Goal: Check status: Check status

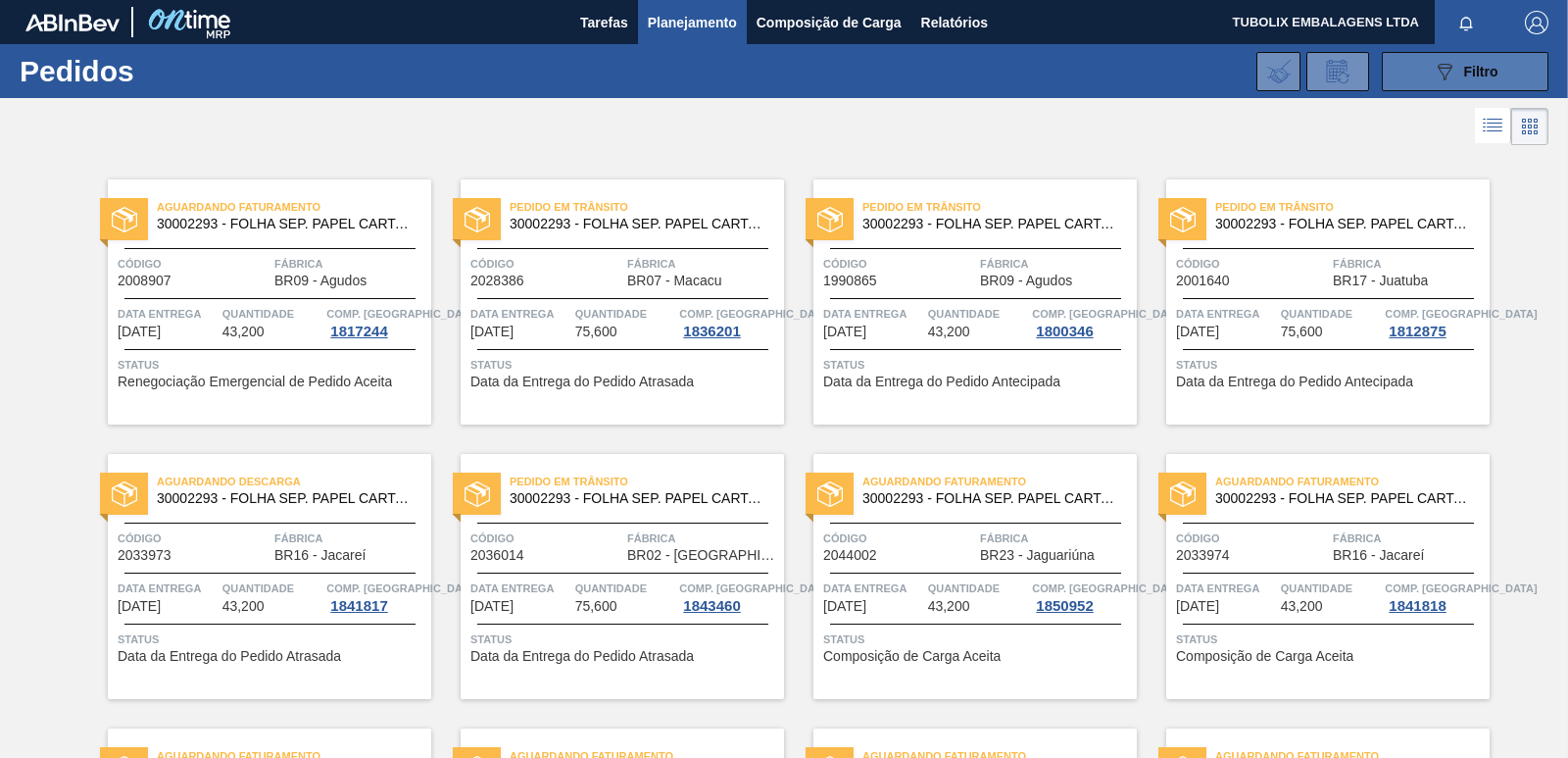
click at [1455, 70] on div "089F7B8B-B2A5-4AFE-B5C0-19BA573D28AC Filtro" at bounding box center [1466, 71] width 65 height 24
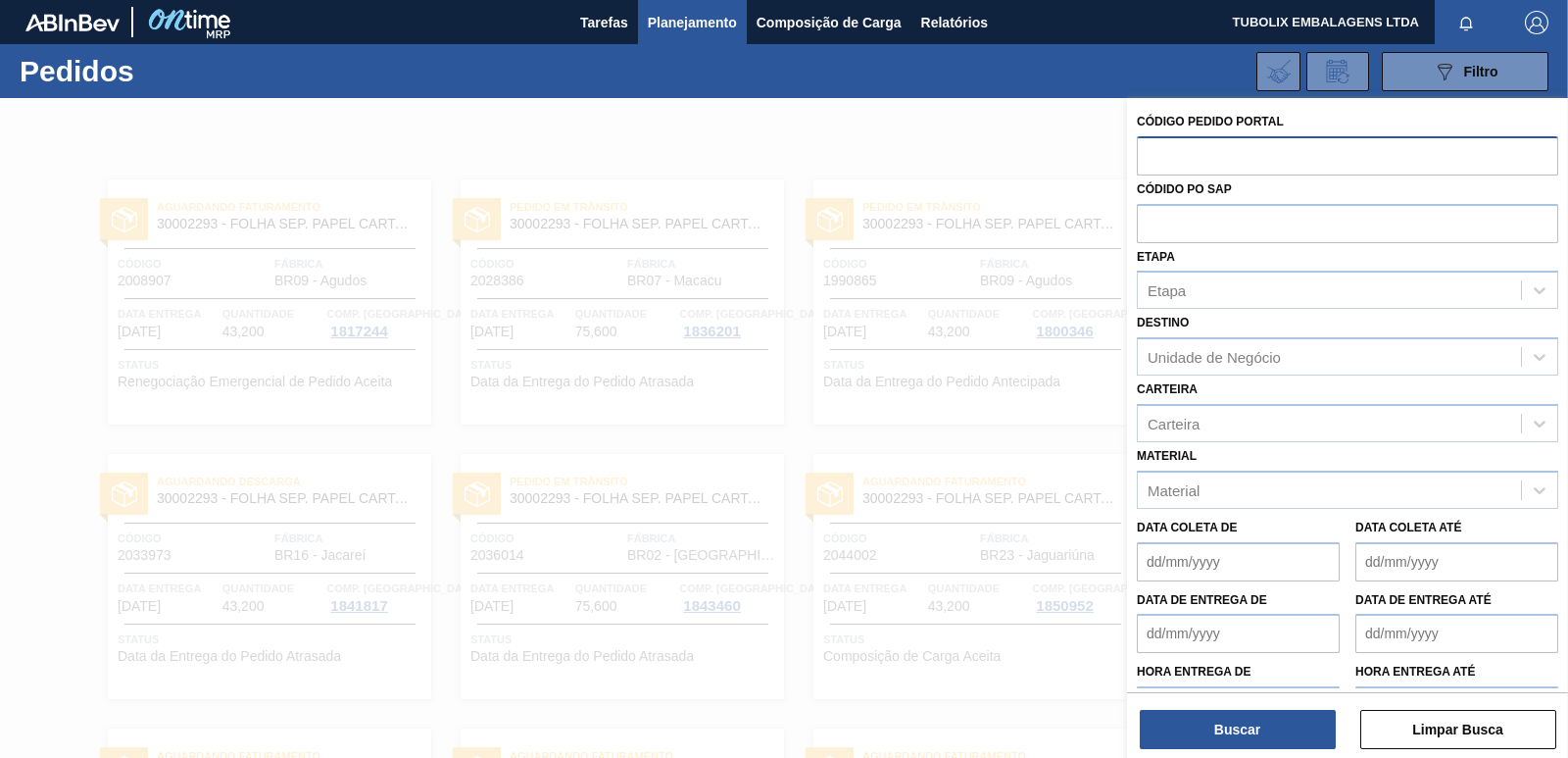
click at [1172, 150] on input "text" at bounding box center [1347, 156] width 421 height 38
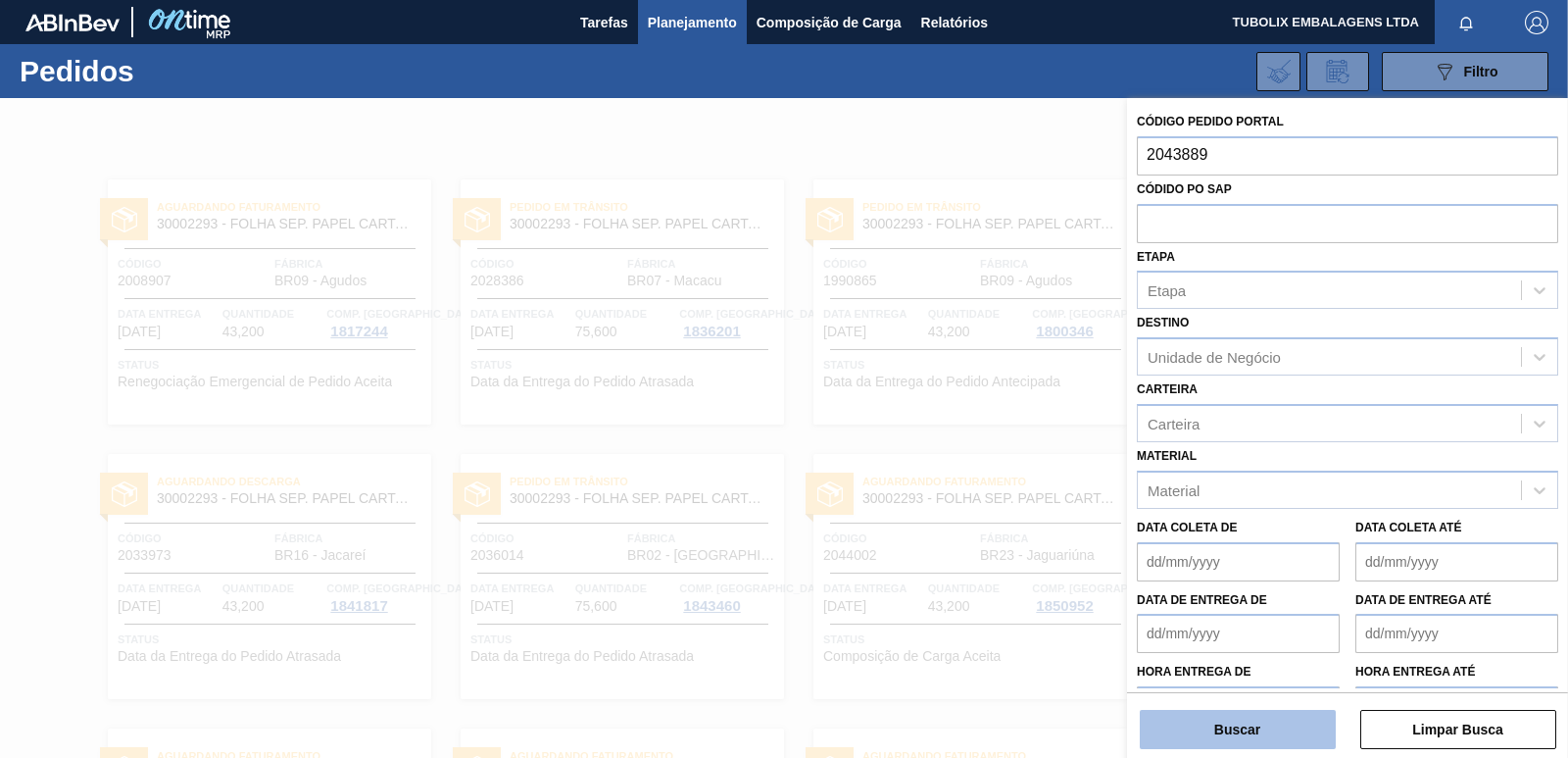
type input "2043889"
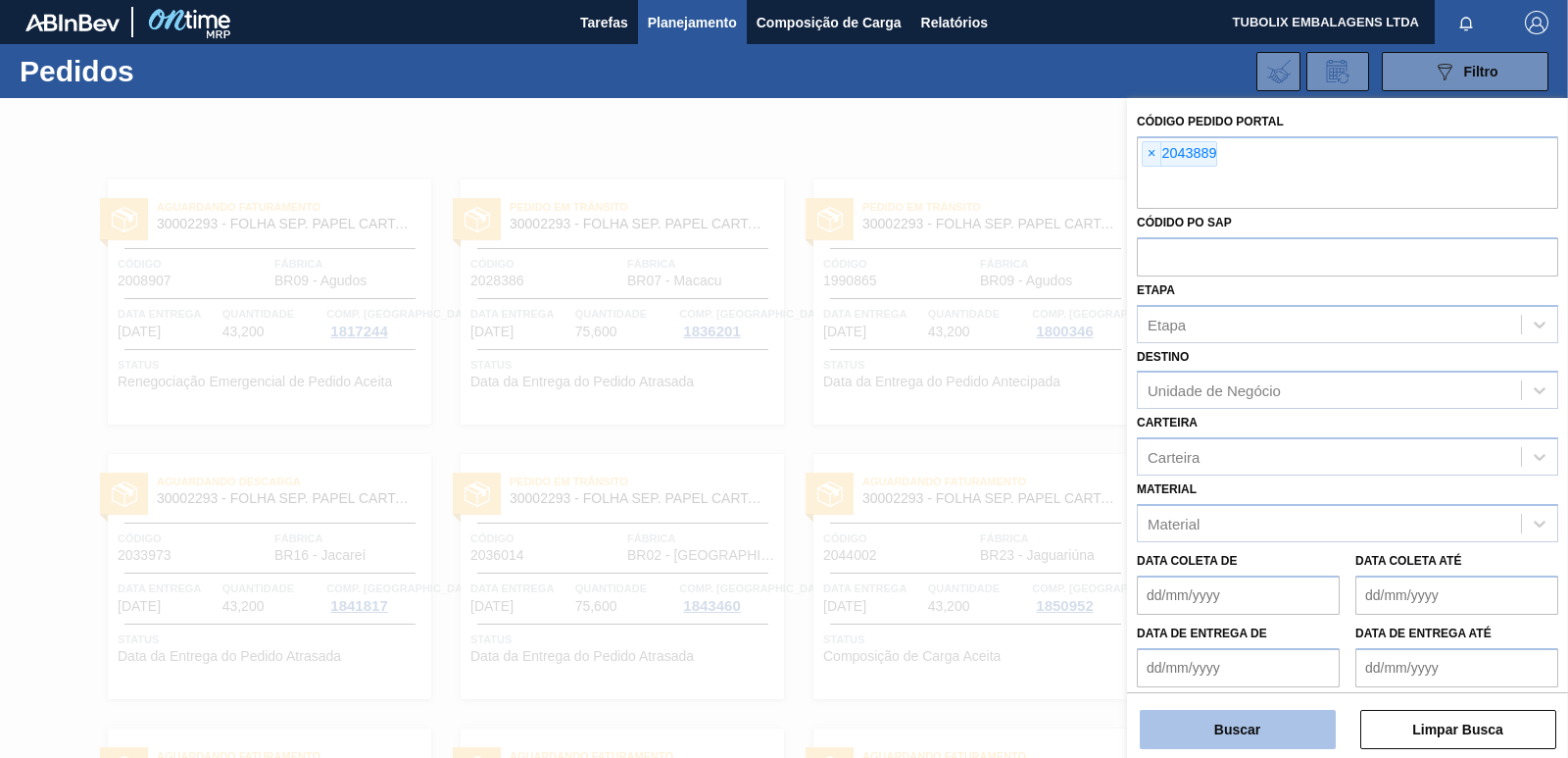
click at [1280, 730] on button "Buscar" at bounding box center [1238, 729] width 196 height 40
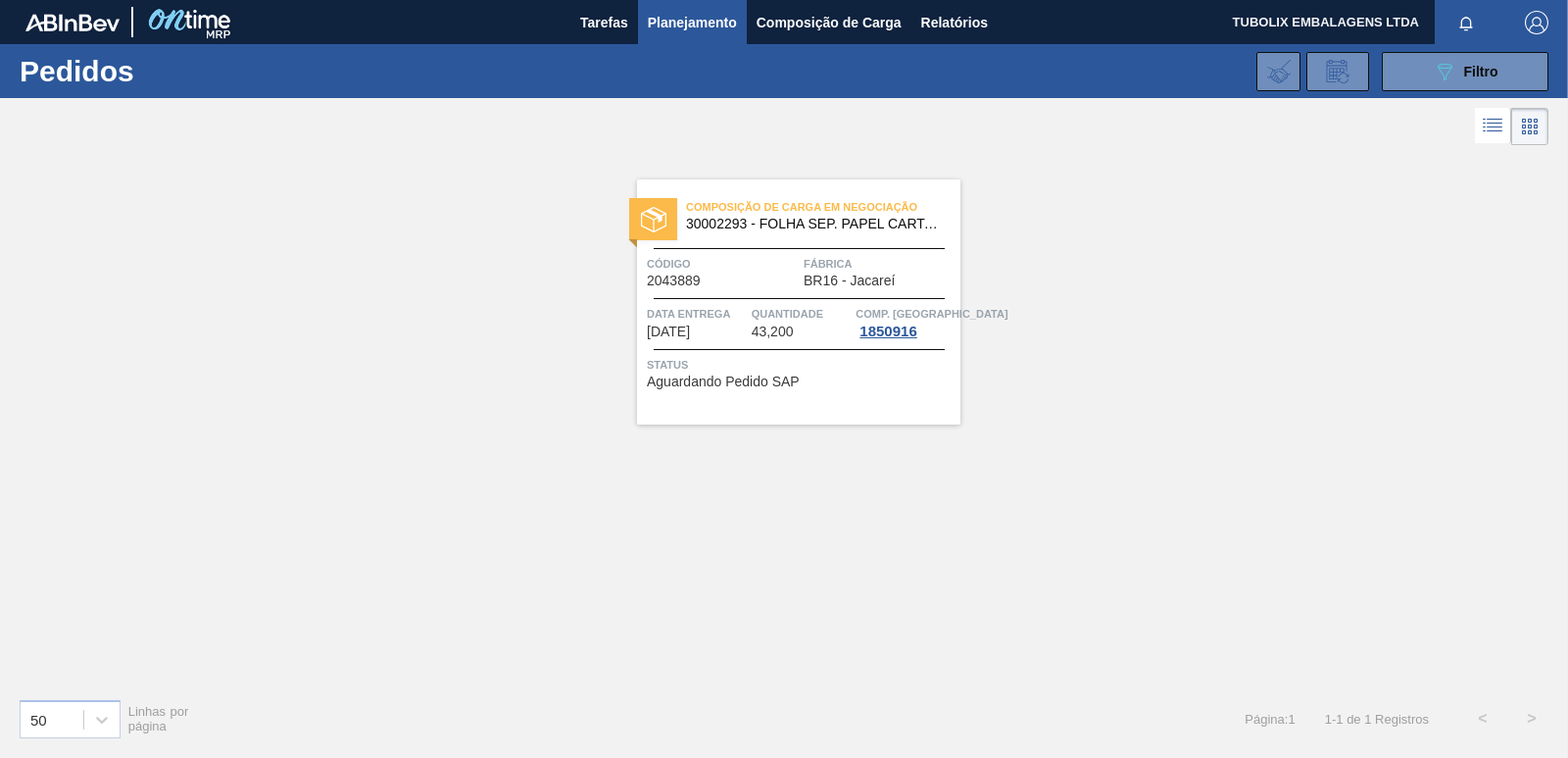
click at [682, 14] on span "Planejamento" at bounding box center [692, 23] width 89 height 24
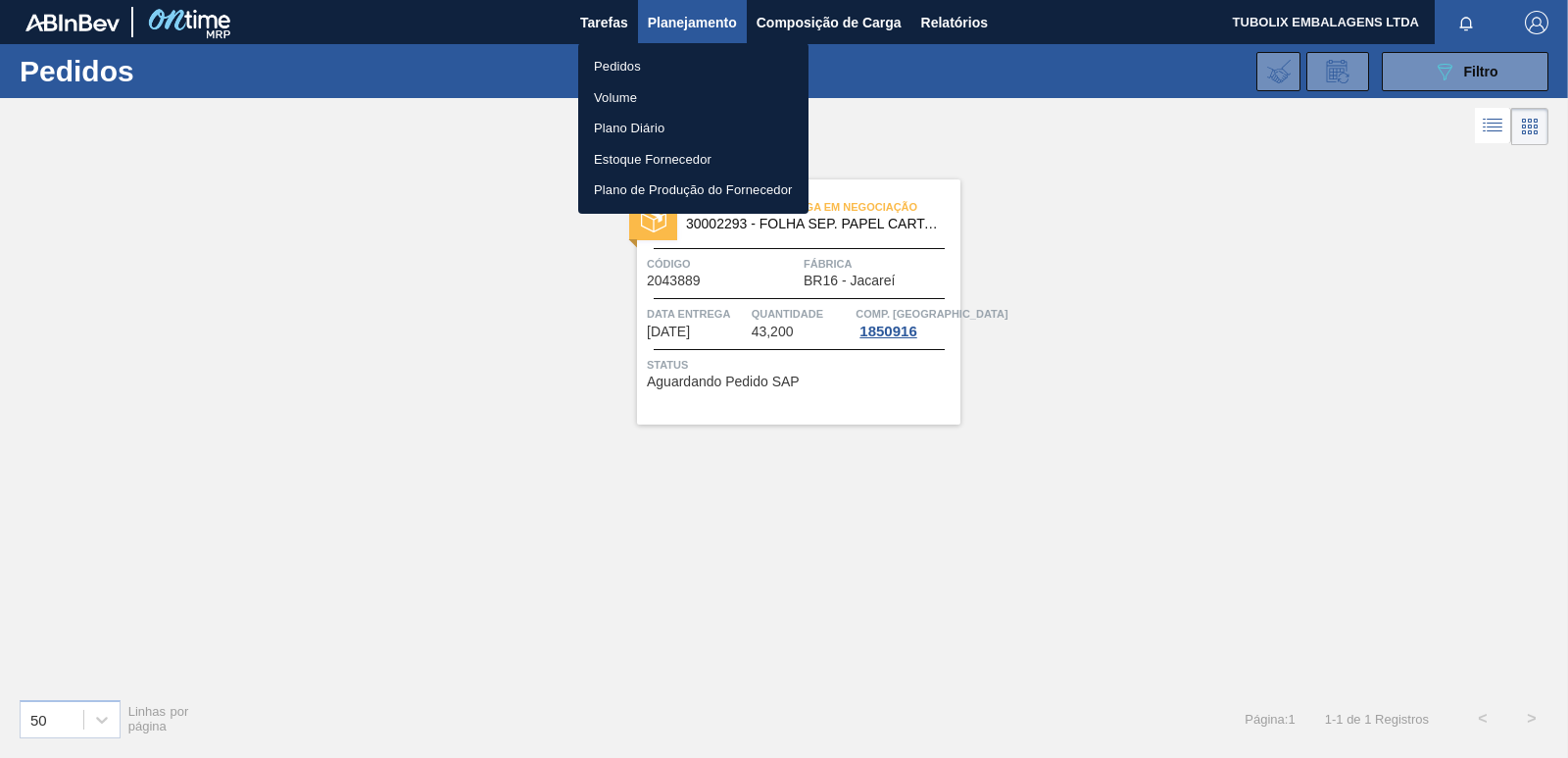
click at [620, 51] on li "Pedidos" at bounding box center [693, 66] width 231 height 32
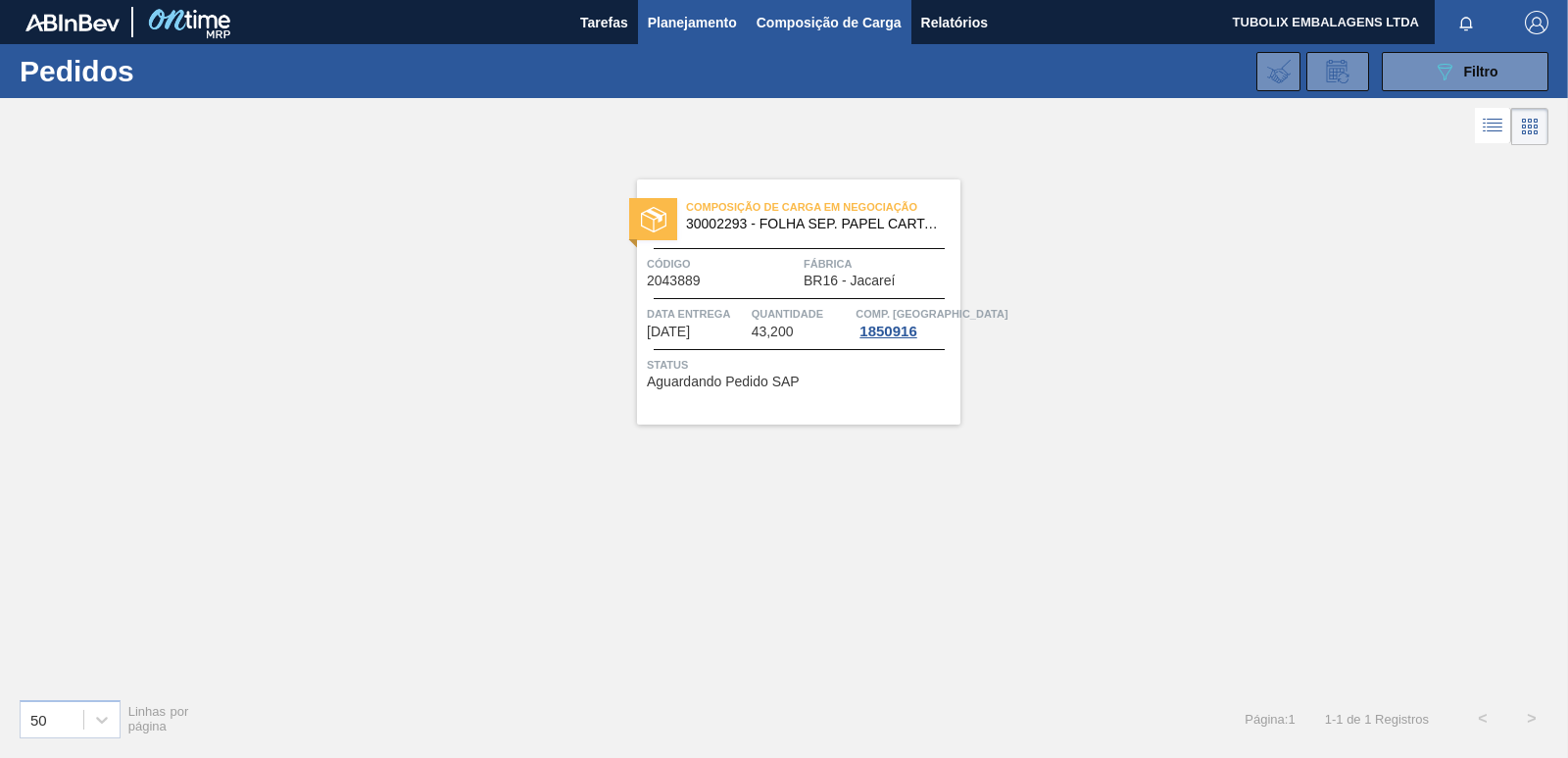
click at [789, 13] on span "Composição de Carga" at bounding box center [829, 23] width 145 height 24
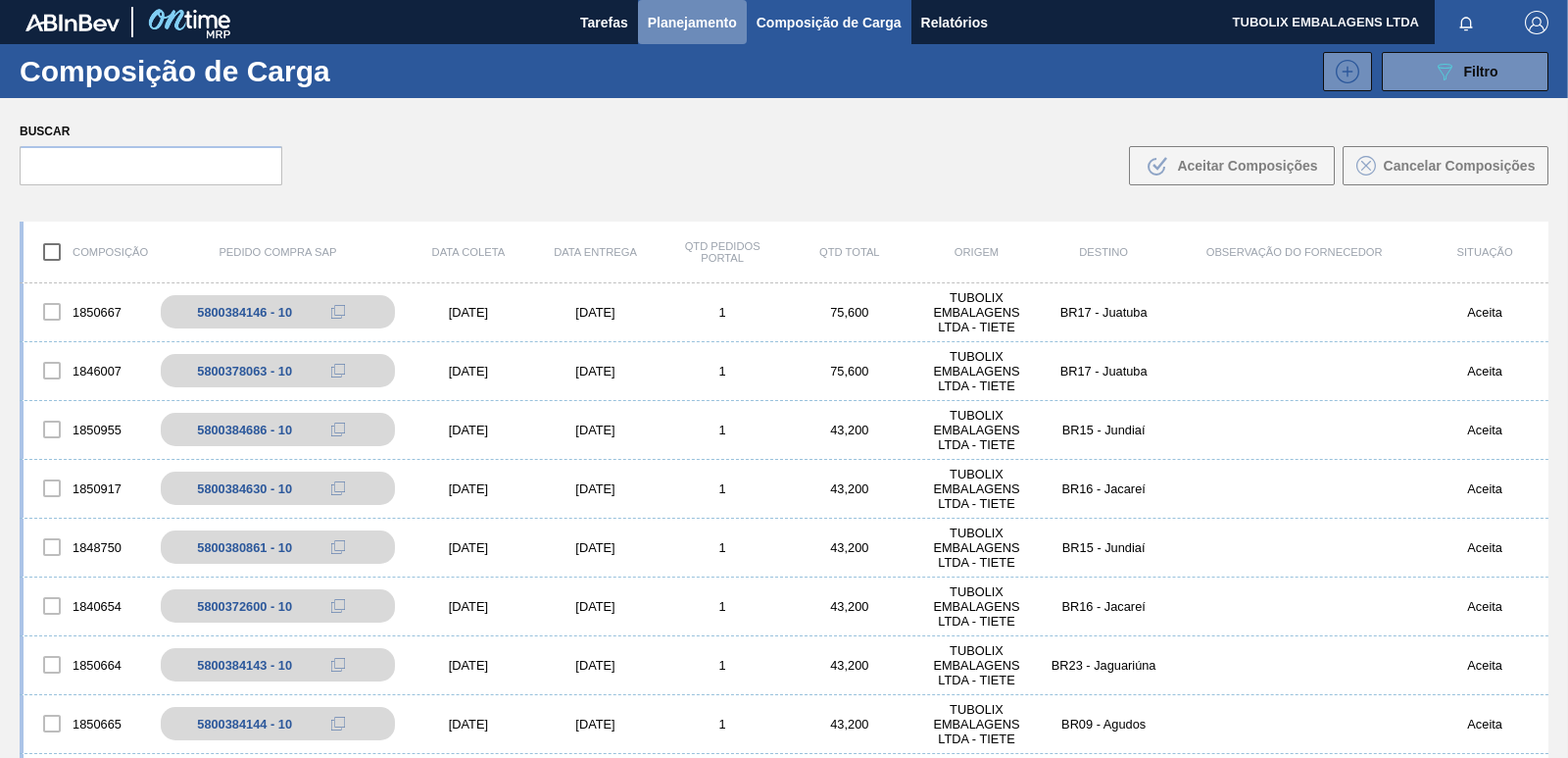
click at [704, 15] on span "Planejamento" at bounding box center [692, 23] width 89 height 24
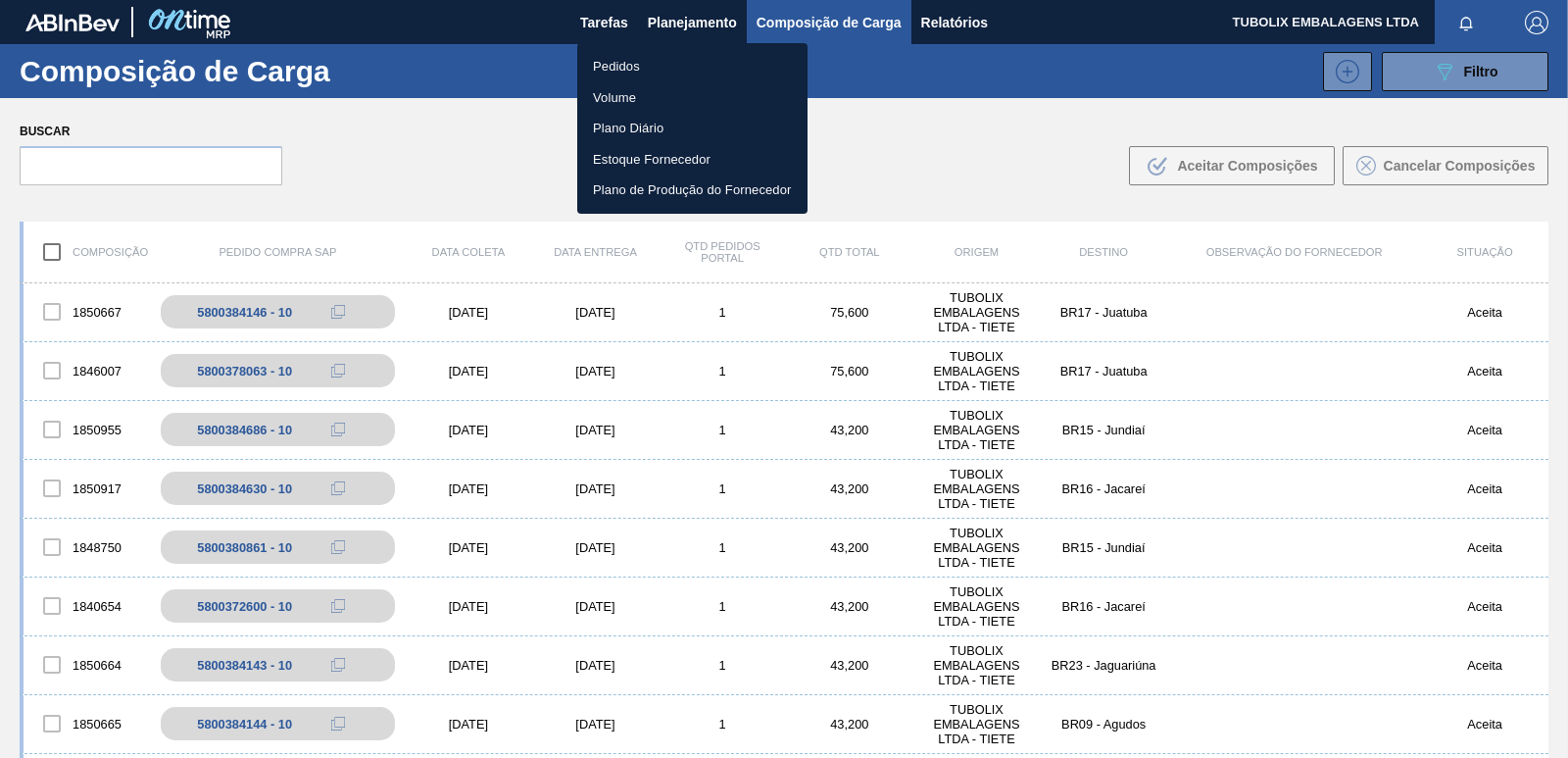
click at [621, 67] on li "Pedidos" at bounding box center [692, 66] width 231 height 32
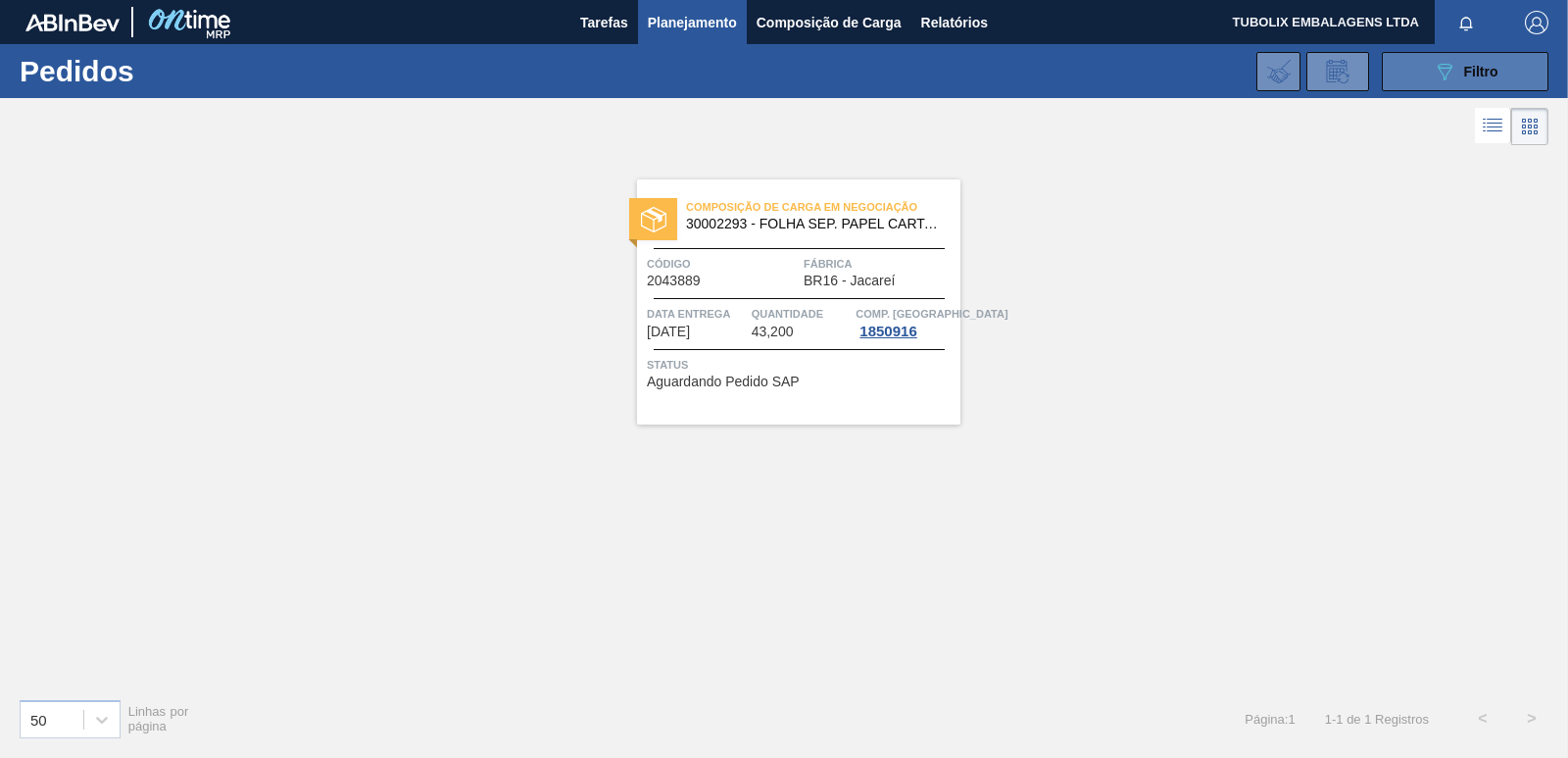
click at [1492, 65] on span "Filtro" at bounding box center [1481, 71] width 35 height 16
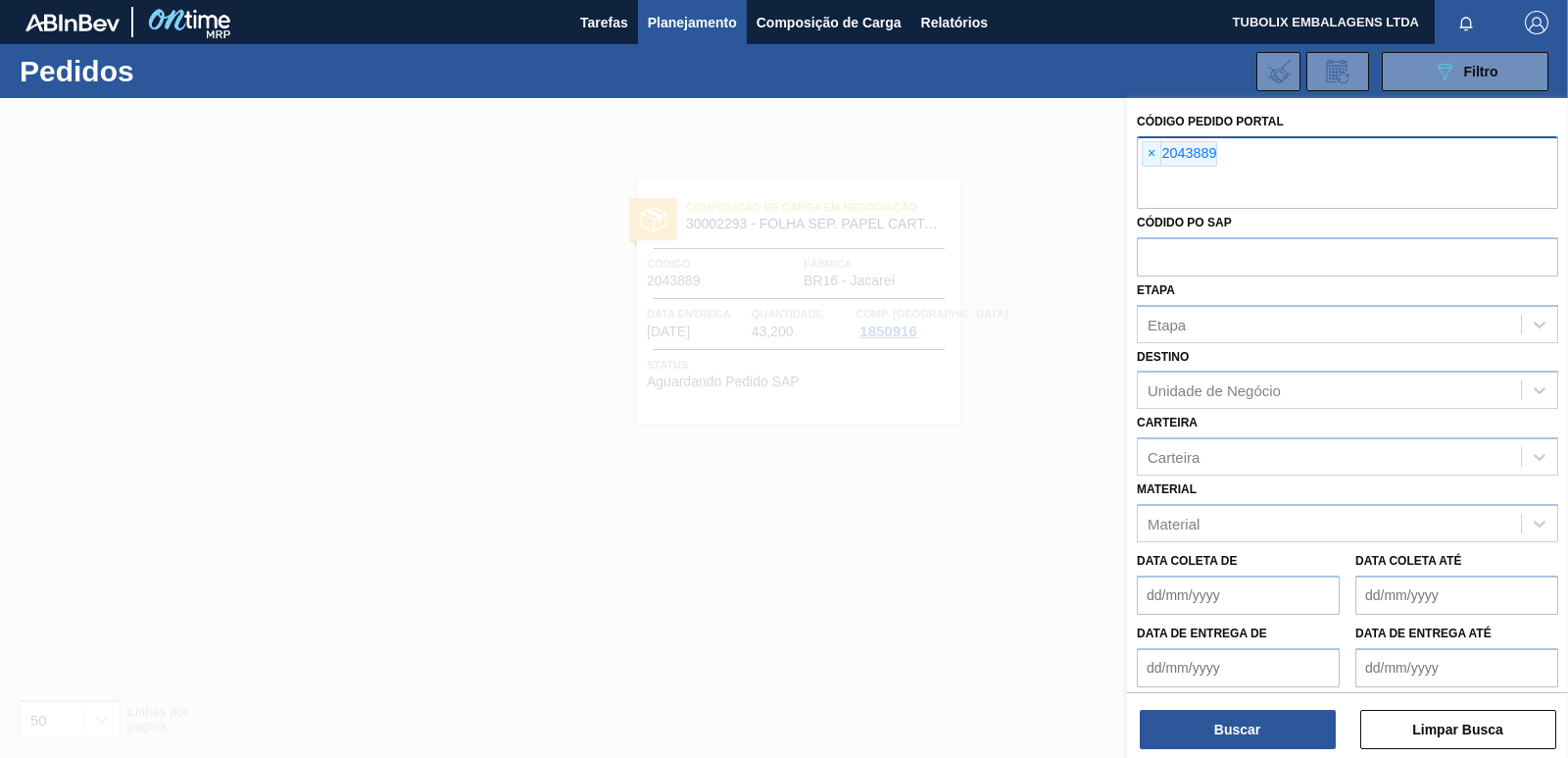
click at [1142, 153] on div "× 2043889" at bounding box center [1180, 154] width 75 height 26
click at [1152, 148] on span "×" at bounding box center [1152, 154] width 19 height 24
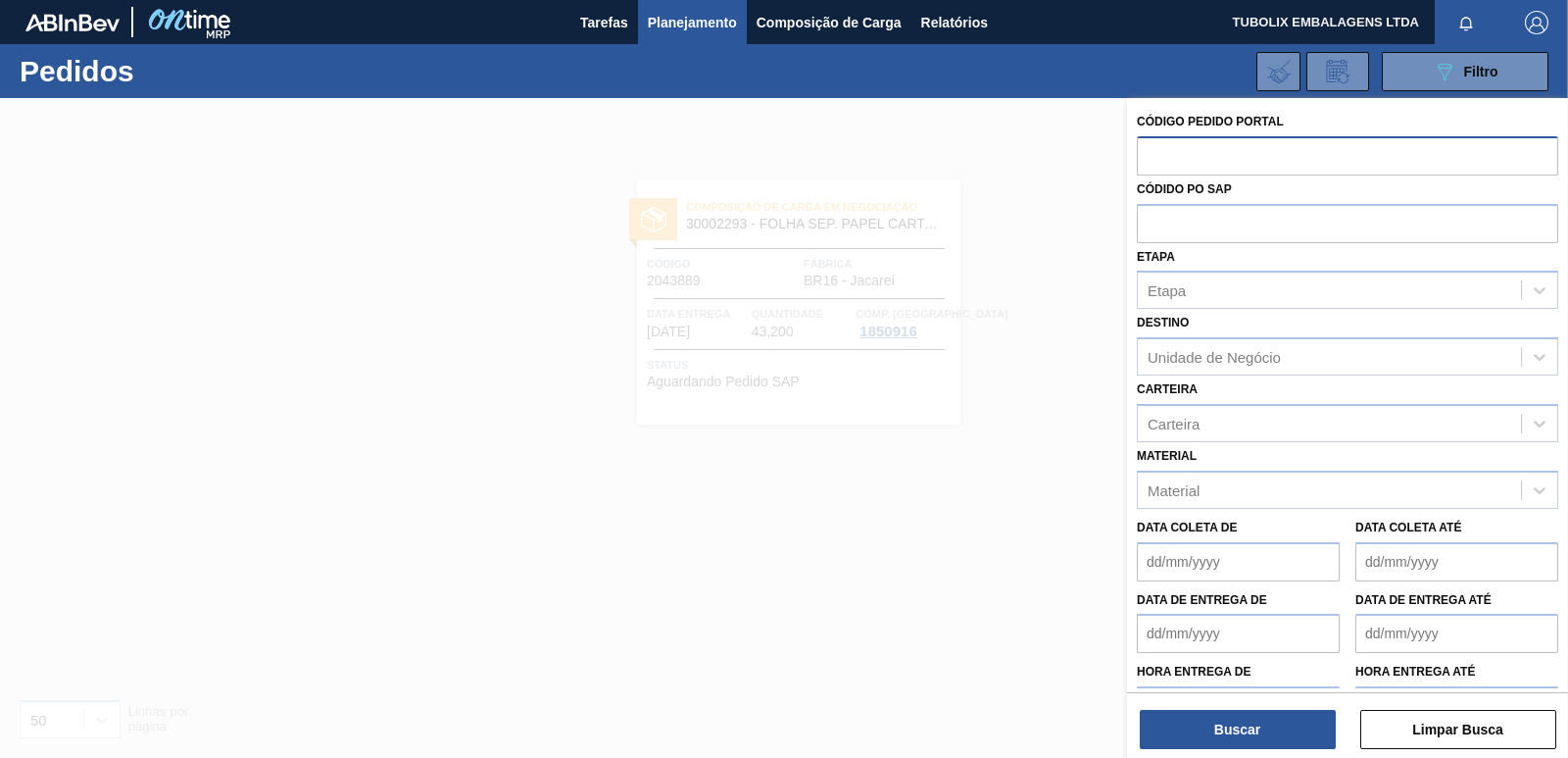
click at [1152, 148] on input "text" at bounding box center [1347, 156] width 421 height 38
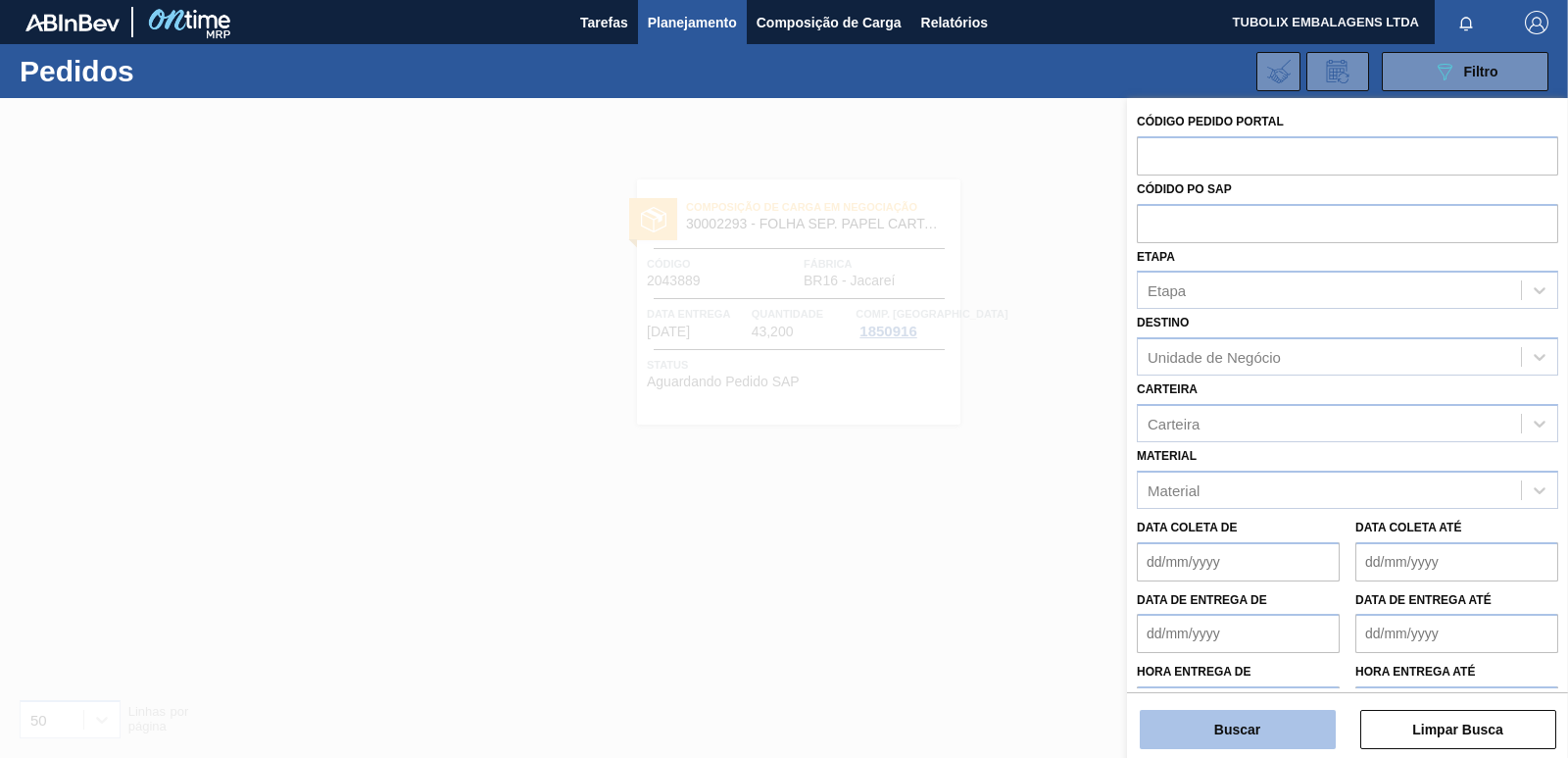
click at [1239, 729] on button "Buscar" at bounding box center [1238, 729] width 196 height 40
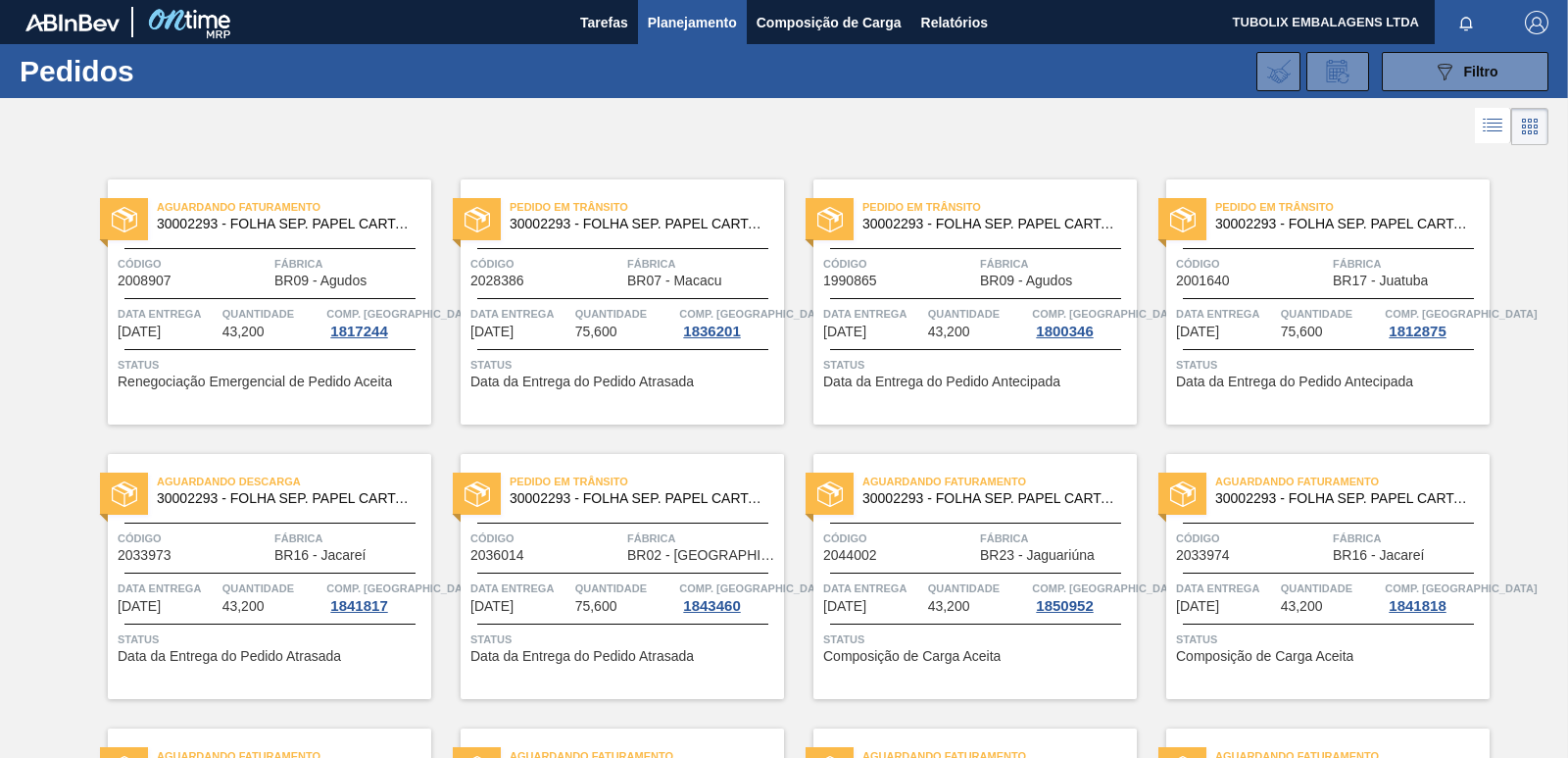
click at [696, 531] on span "Fábrica" at bounding box center [702, 538] width 152 height 20
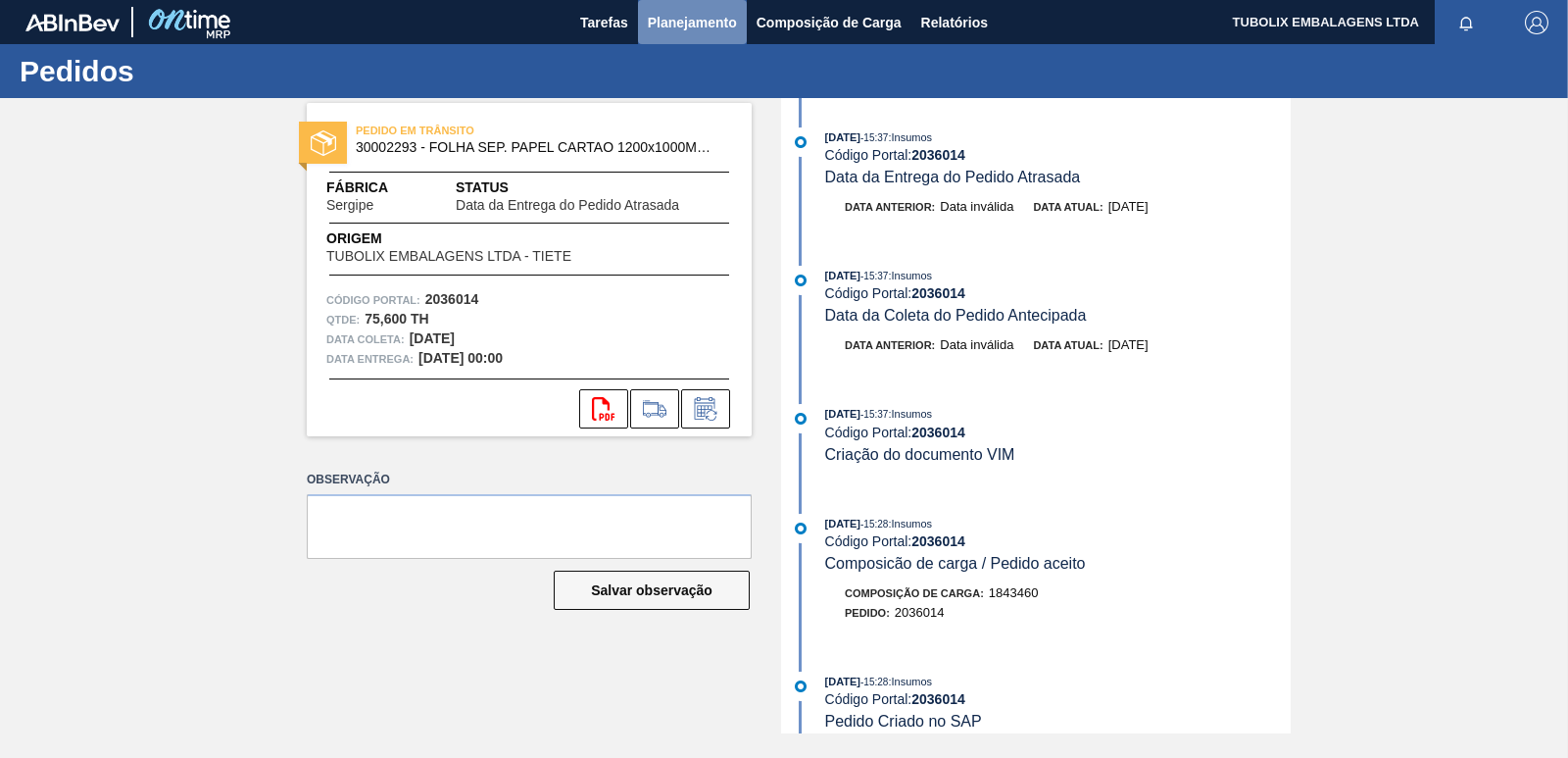
click at [678, 35] on button "Planejamento" at bounding box center [692, 22] width 109 height 45
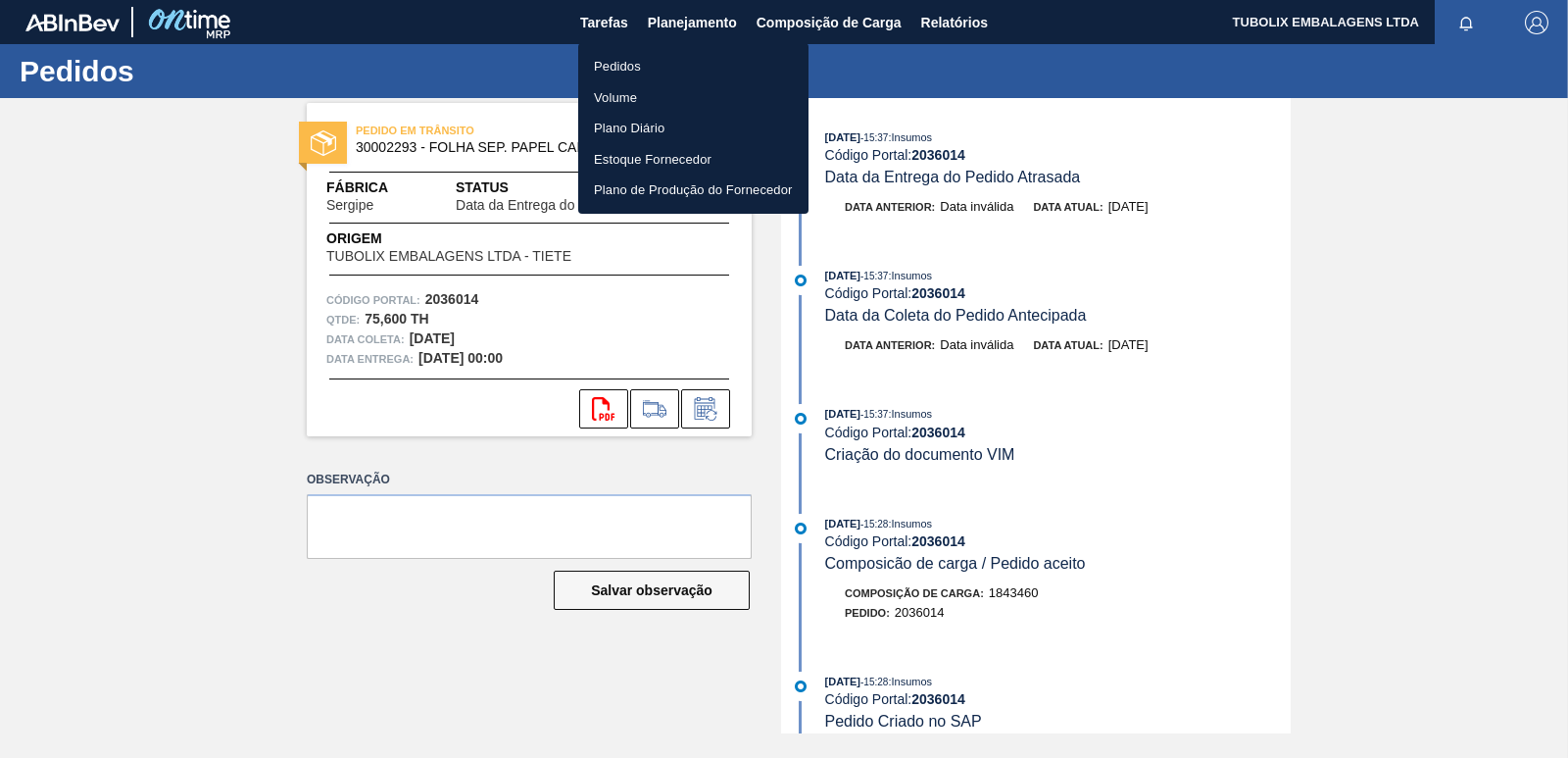
click at [638, 68] on li "Pedidos" at bounding box center [693, 66] width 231 height 32
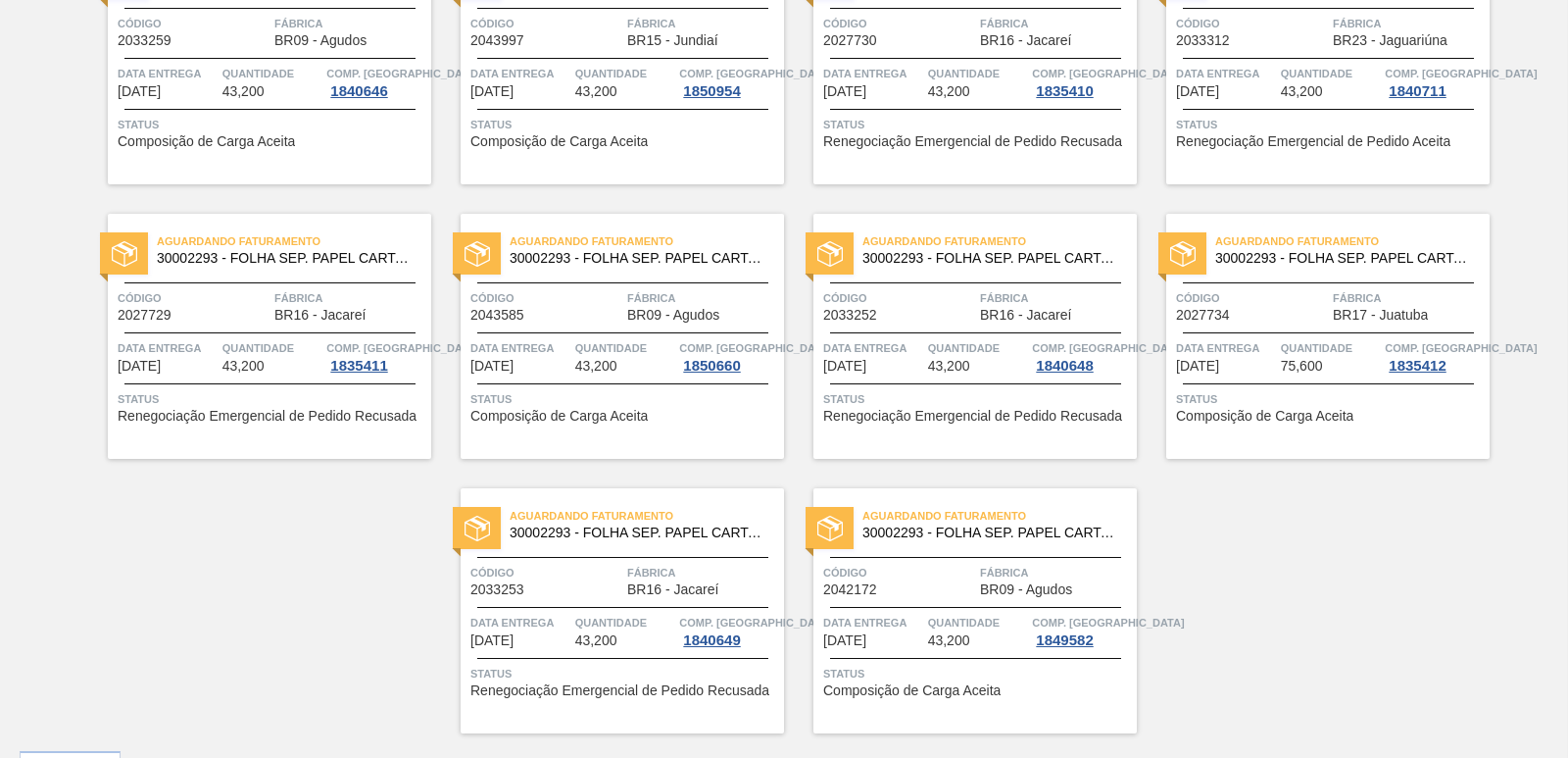
scroll to position [3033, 0]
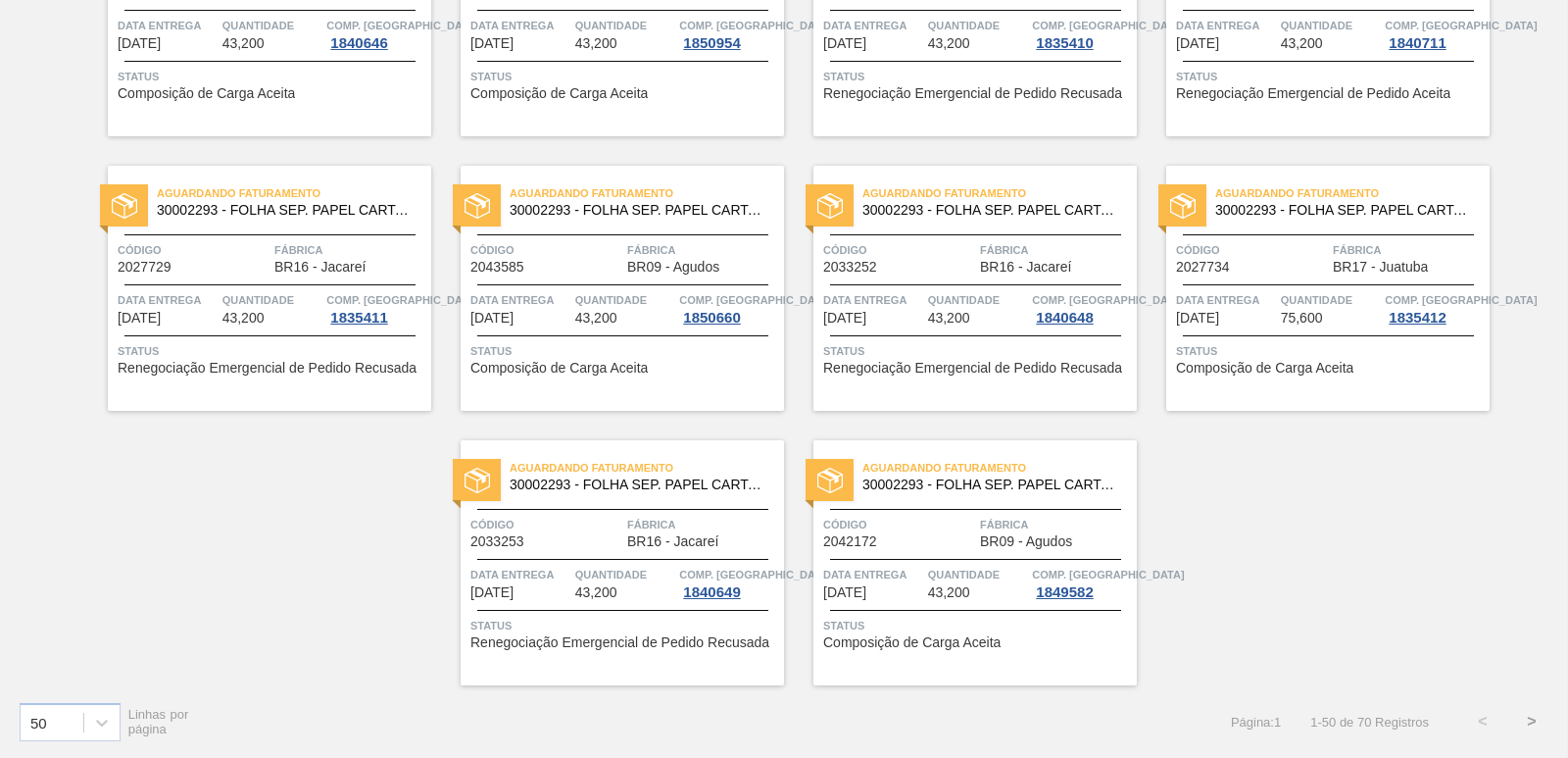
click at [1526, 718] on button ">" at bounding box center [1531, 720] width 49 height 49
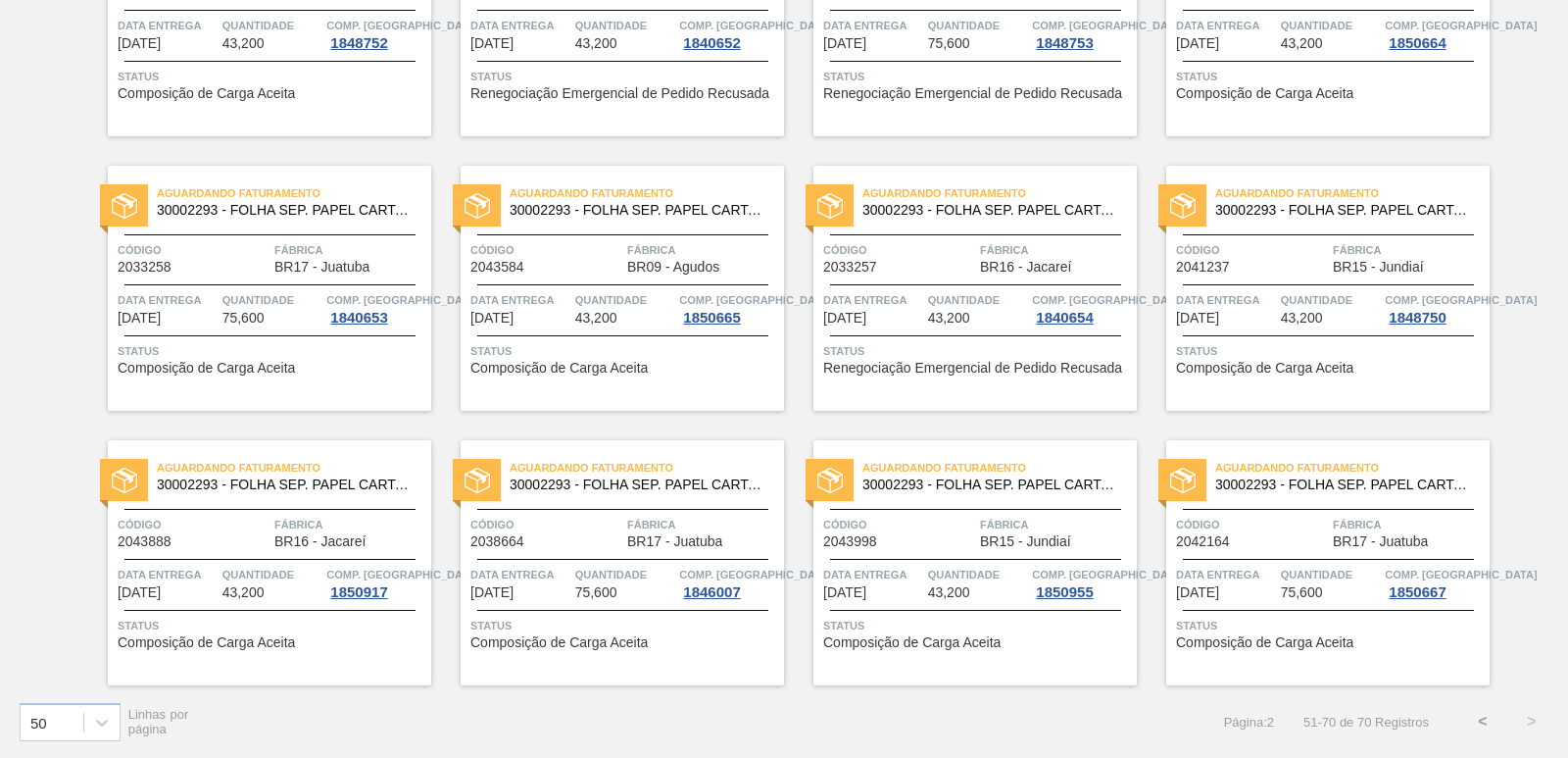
scroll to position [837, 0]
click at [1479, 724] on button "<" at bounding box center [1482, 720] width 49 height 49
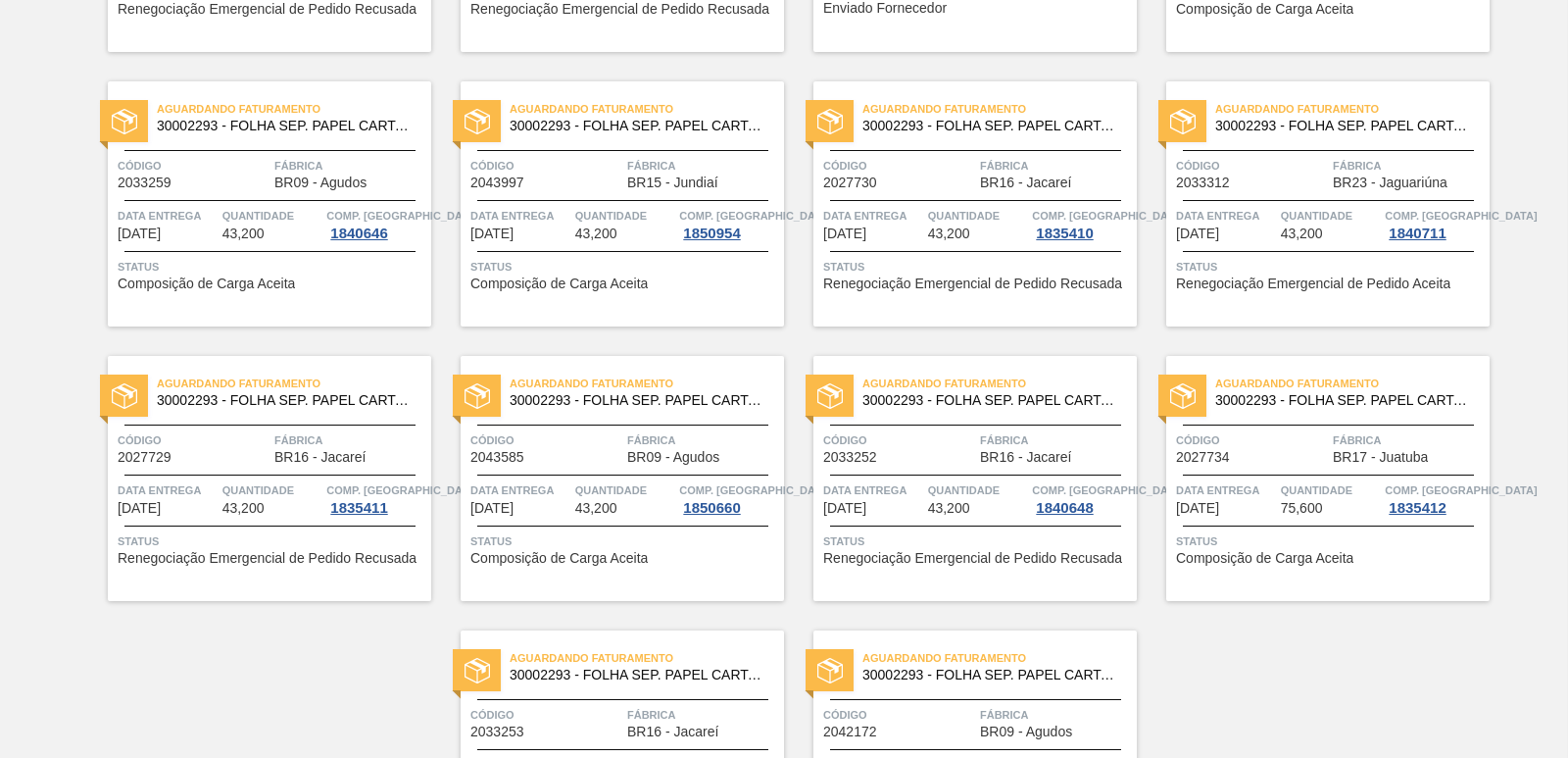
scroll to position [3033, 0]
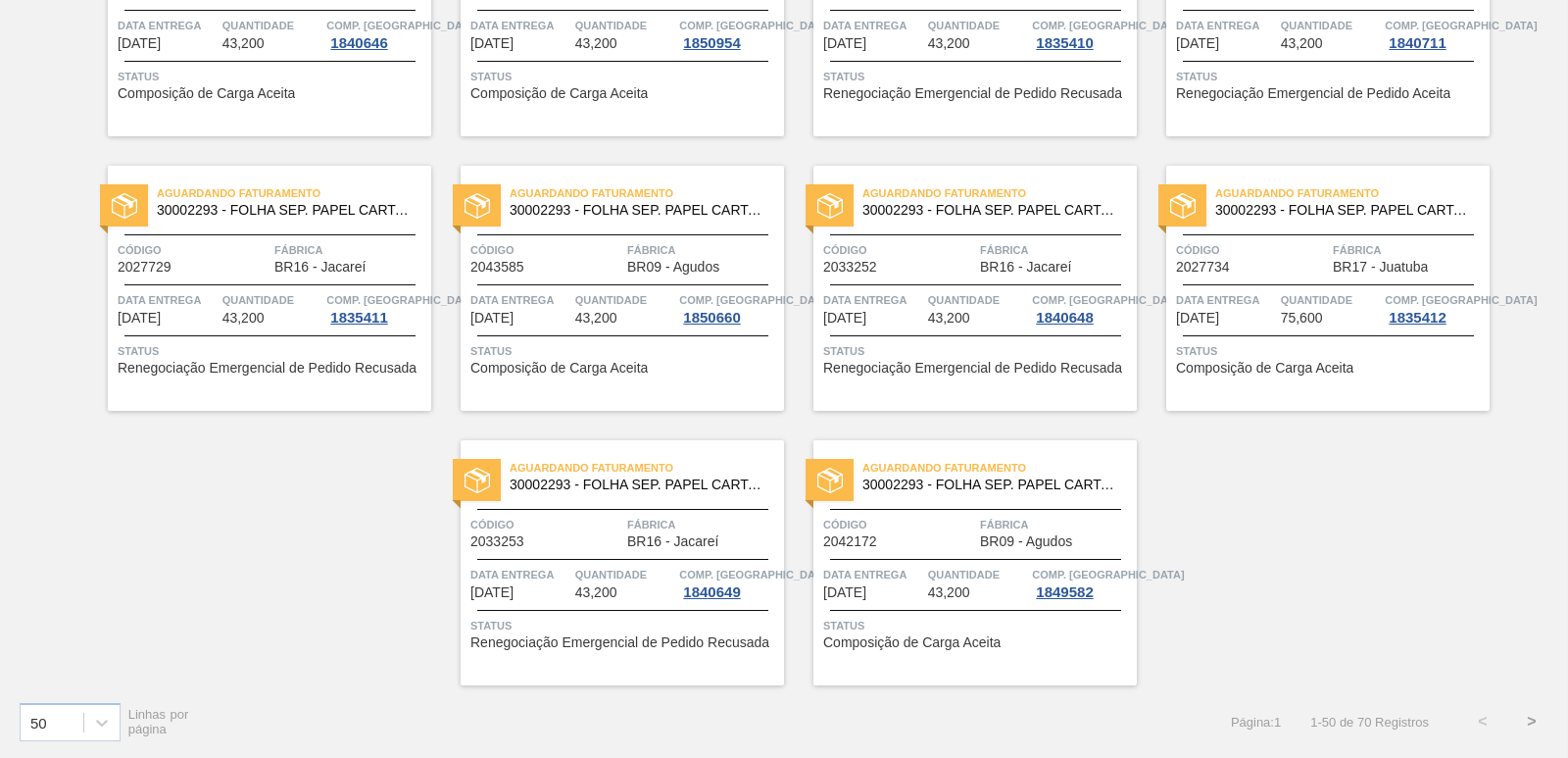
click at [1525, 719] on button ">" at bounding box center [1531, 720] width 49 height 49
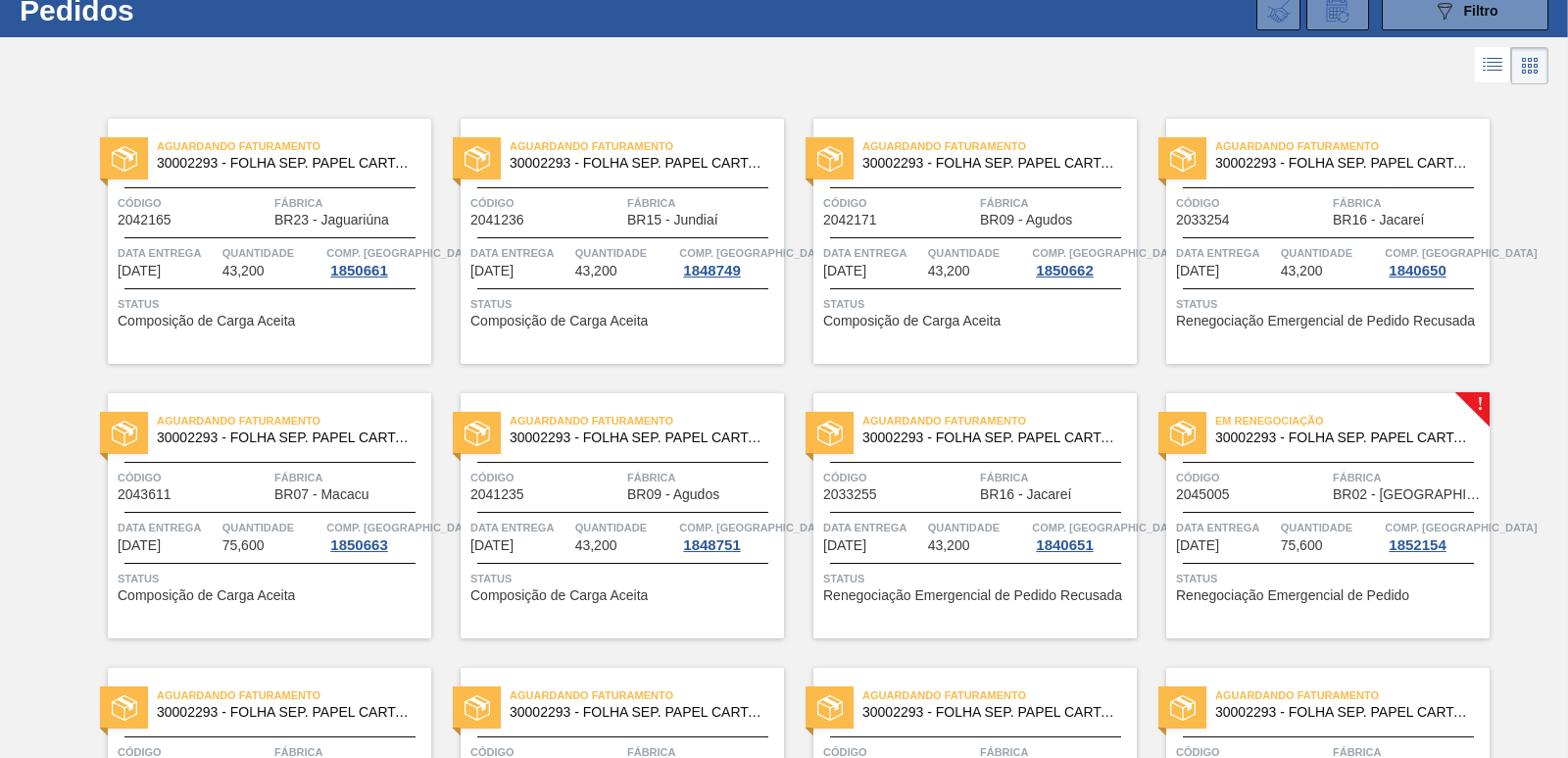
scroll to position [0, 0]
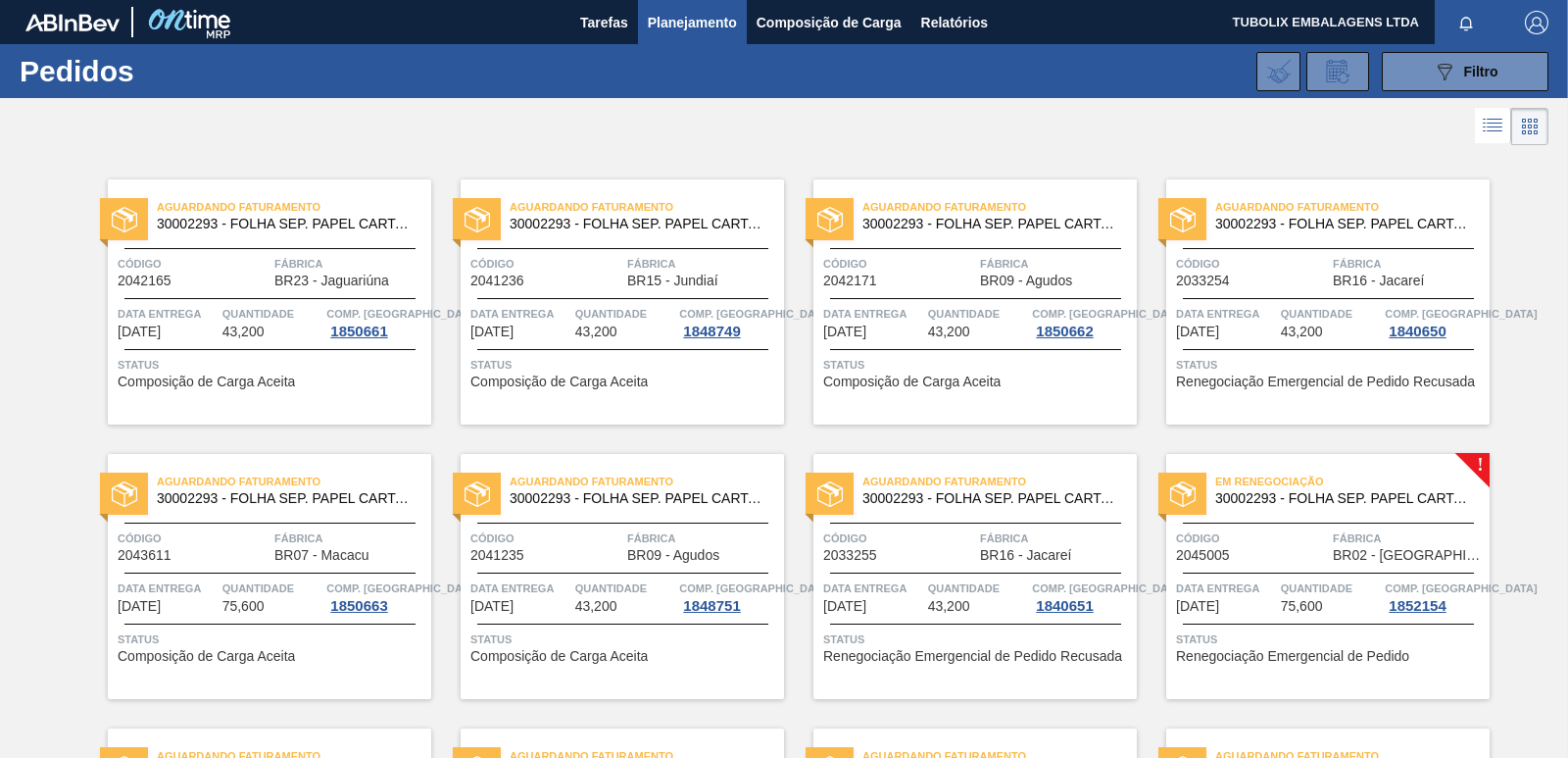
click at [1237, 532] on span "Código" at bounding box center [1251, 538] width 152 height 20
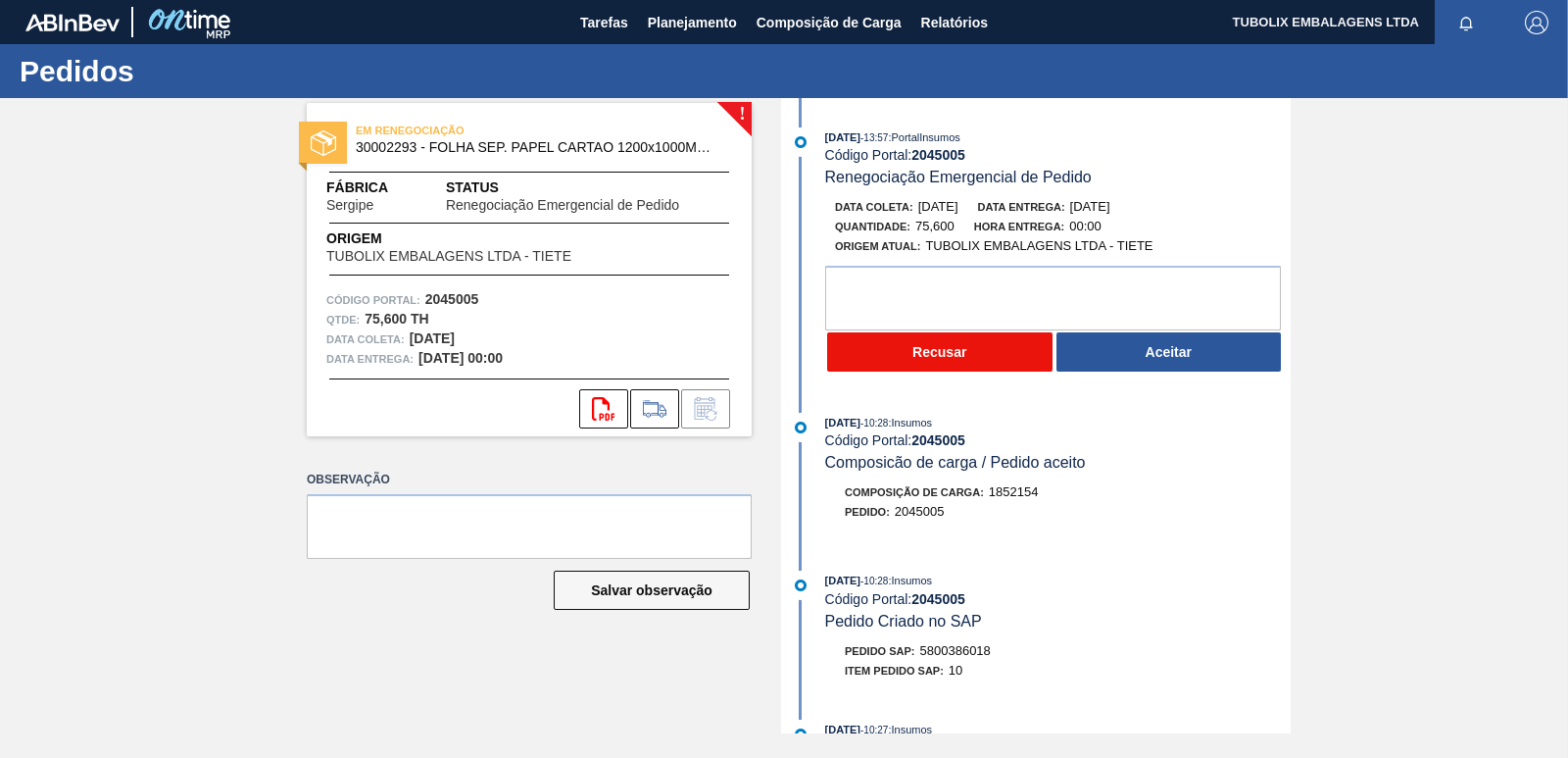
click at [998, 355] on button "Recusar" at bounding box center [940, 352] width 226 height 40
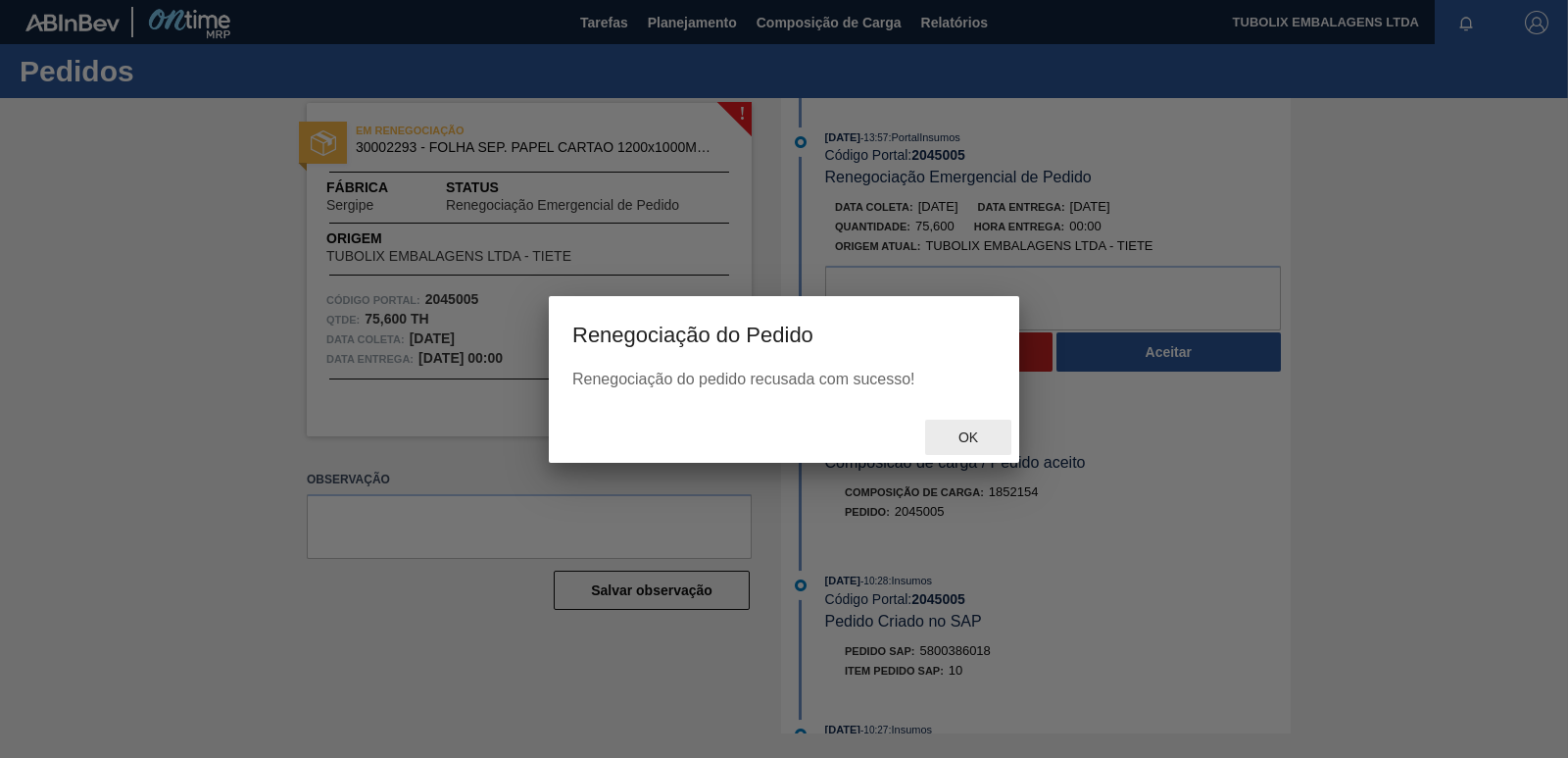
click at [959, 444] on span "Ok" at bounding box center [968, 437] width 51 height 16
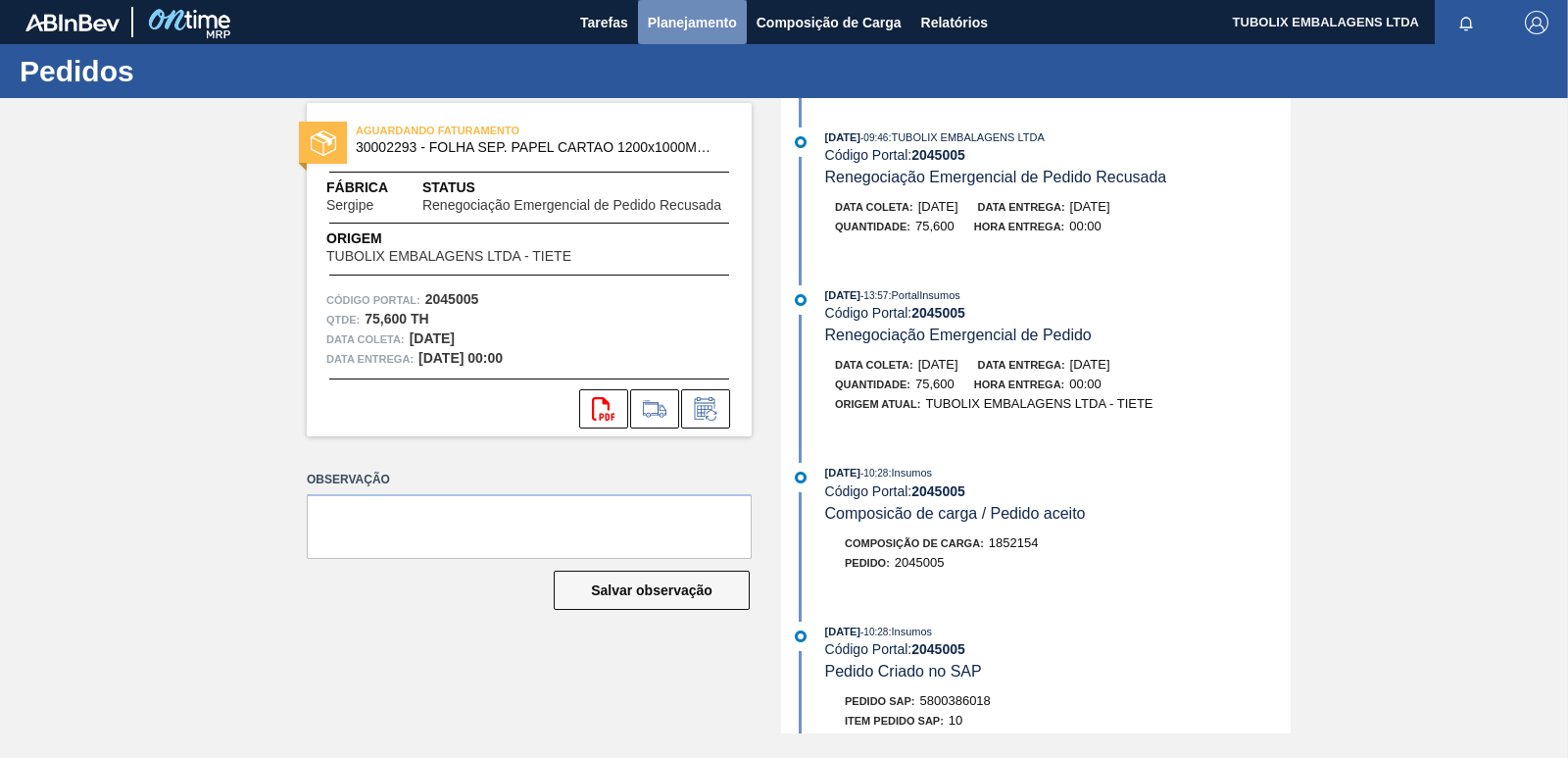
click at [704, 21] on span "Planejamento" at bounding box center [692, 23] width 89 height 24
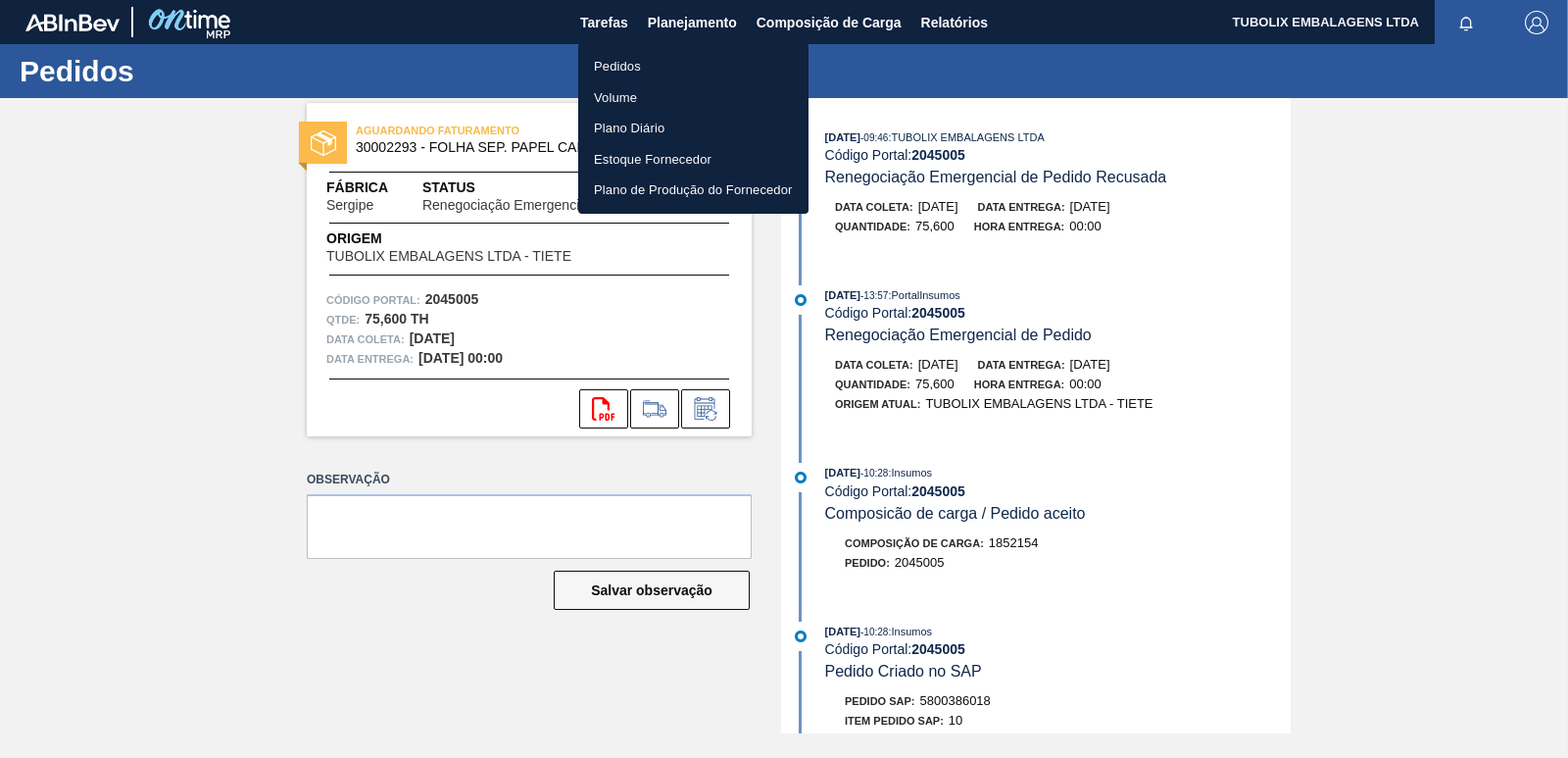
click at [623, 67] on li "Pedidos" at bounding box center [693, 66] width 231 height 32
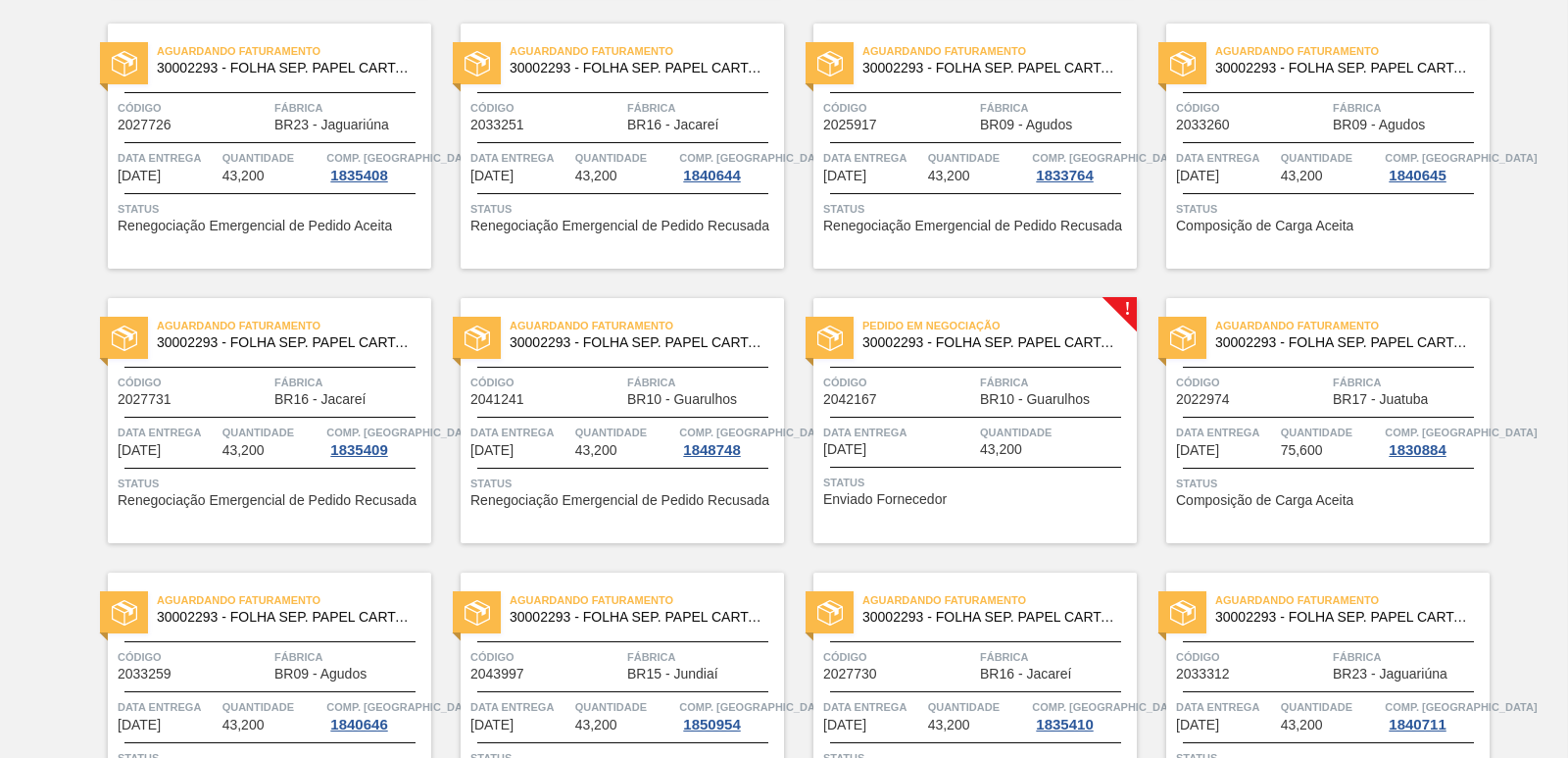
scroll to position [2151, 0]
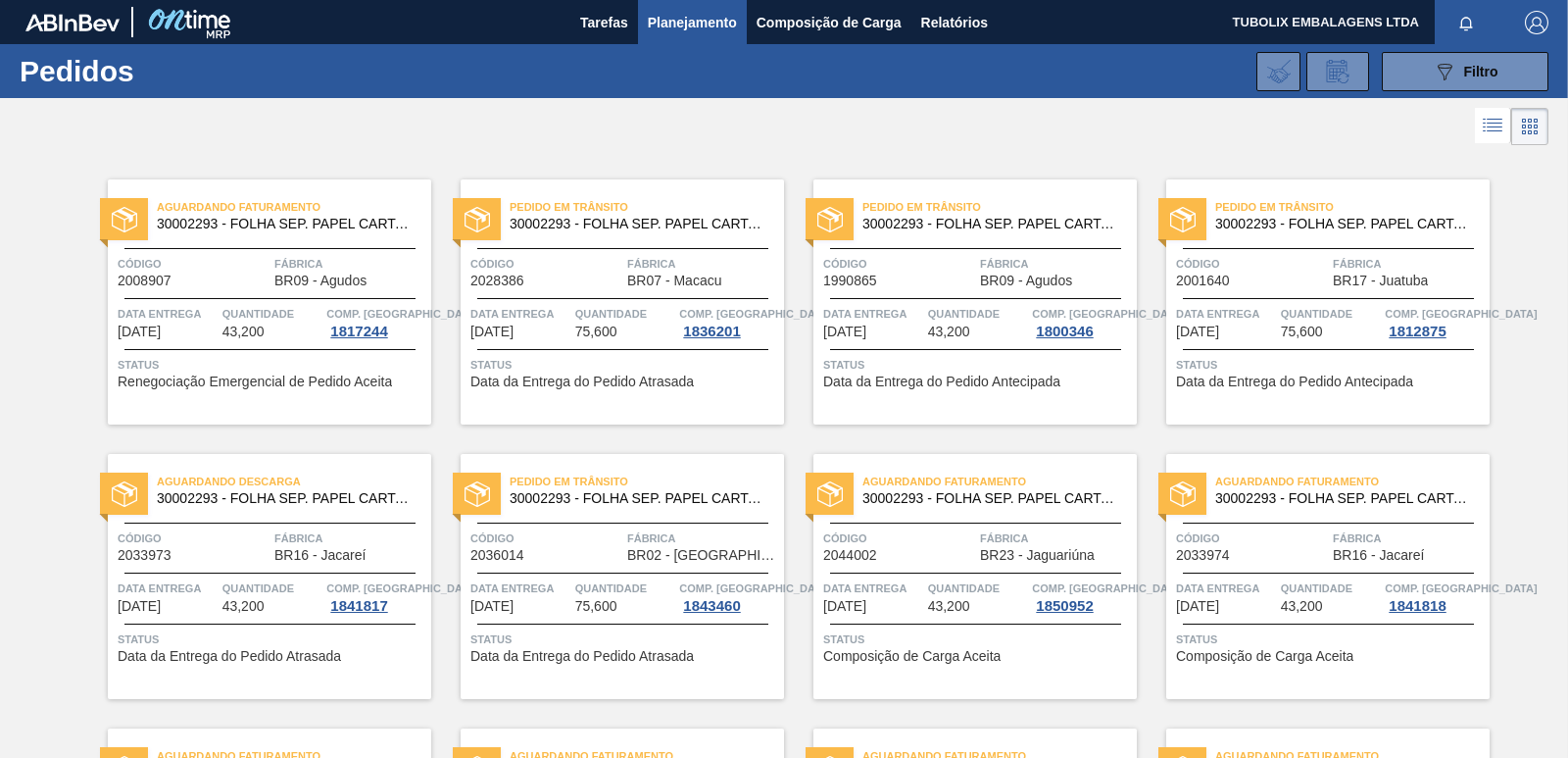
click at [344, 149] on div at bounding box center [784, 126] width 1568 height 47
click at [1415, 72] on button "089F7B8B-B2A5-4AFE-B5C0-19BA573D28AC Filtro" at bounding box center [1465, 71] width 166 height 40
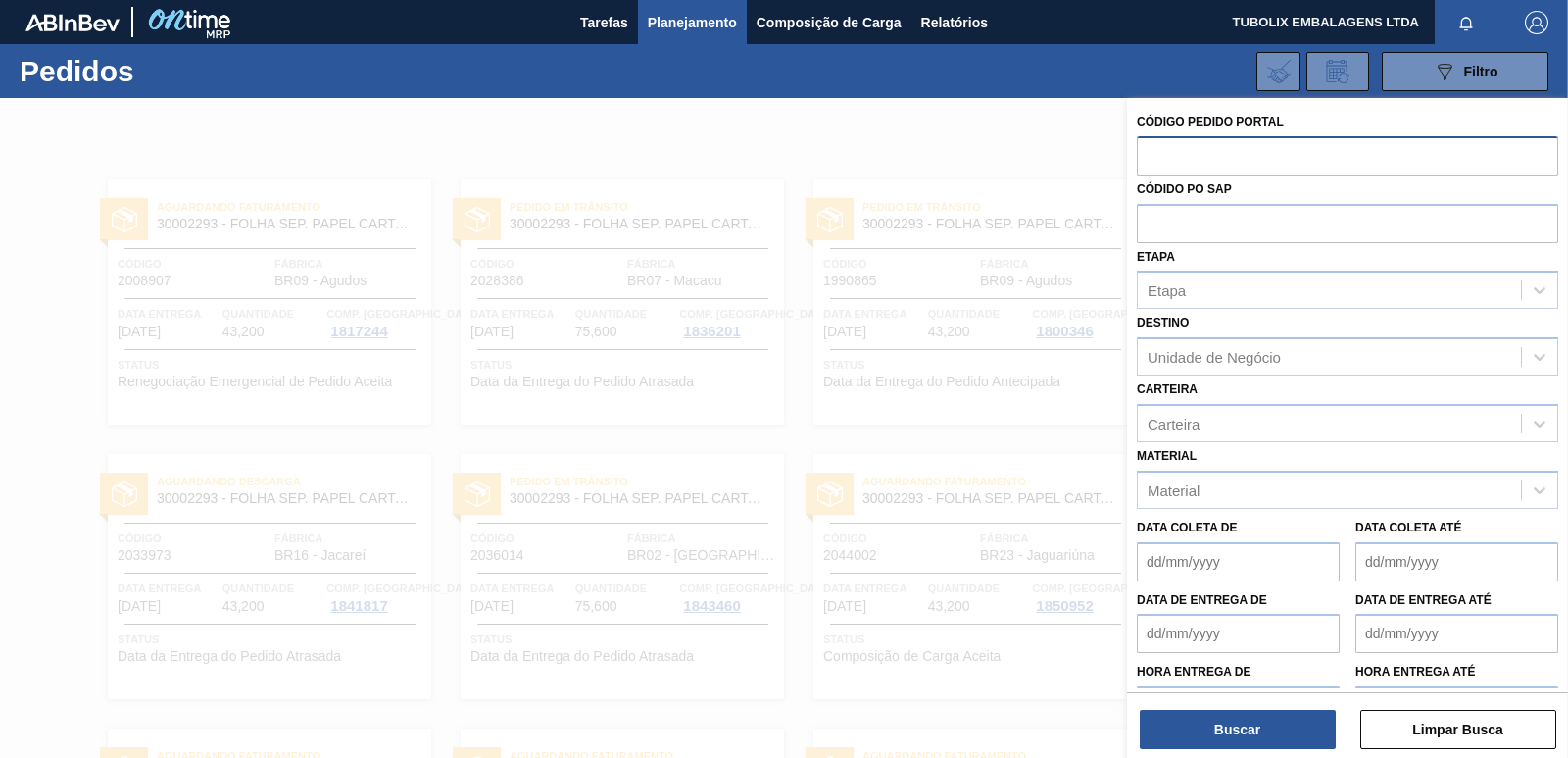
click at [1204, 156] on input "text" at bounding box center [1347, 156] width 421 height 38
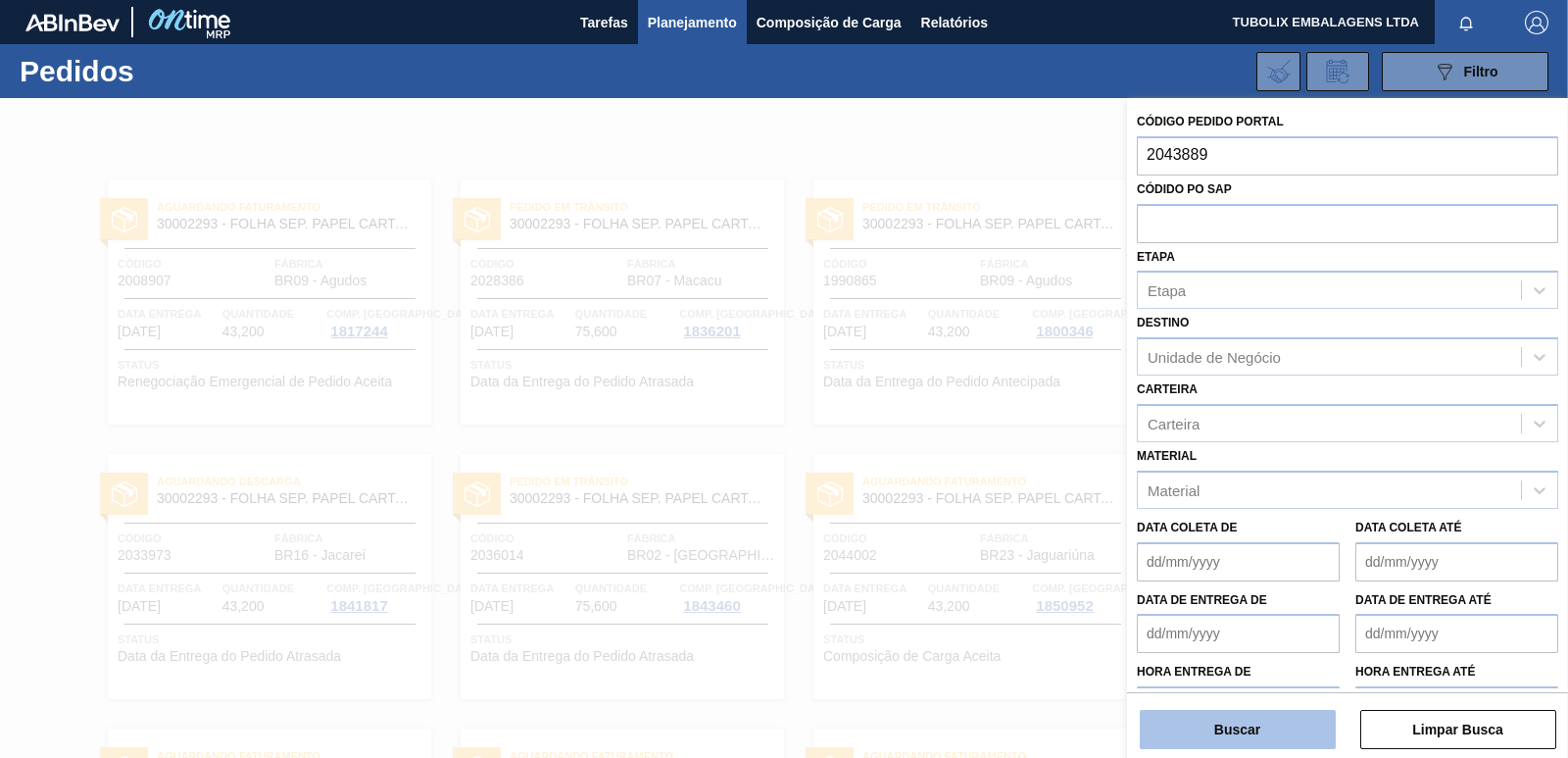
type input "2043889"
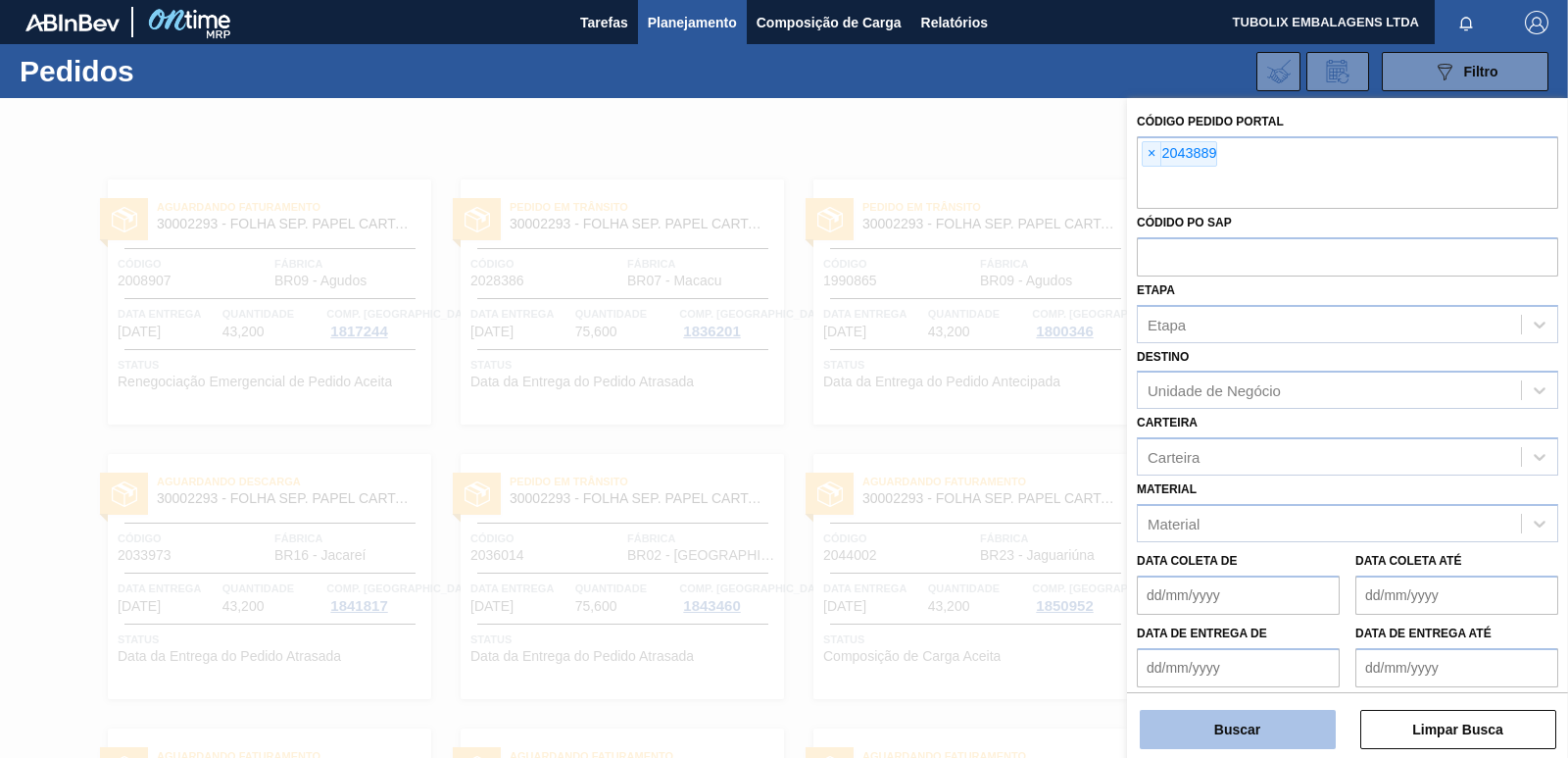
click at [1296, 718] on button "Buscar" at bounding box center [1238, 729] width 196 height 40
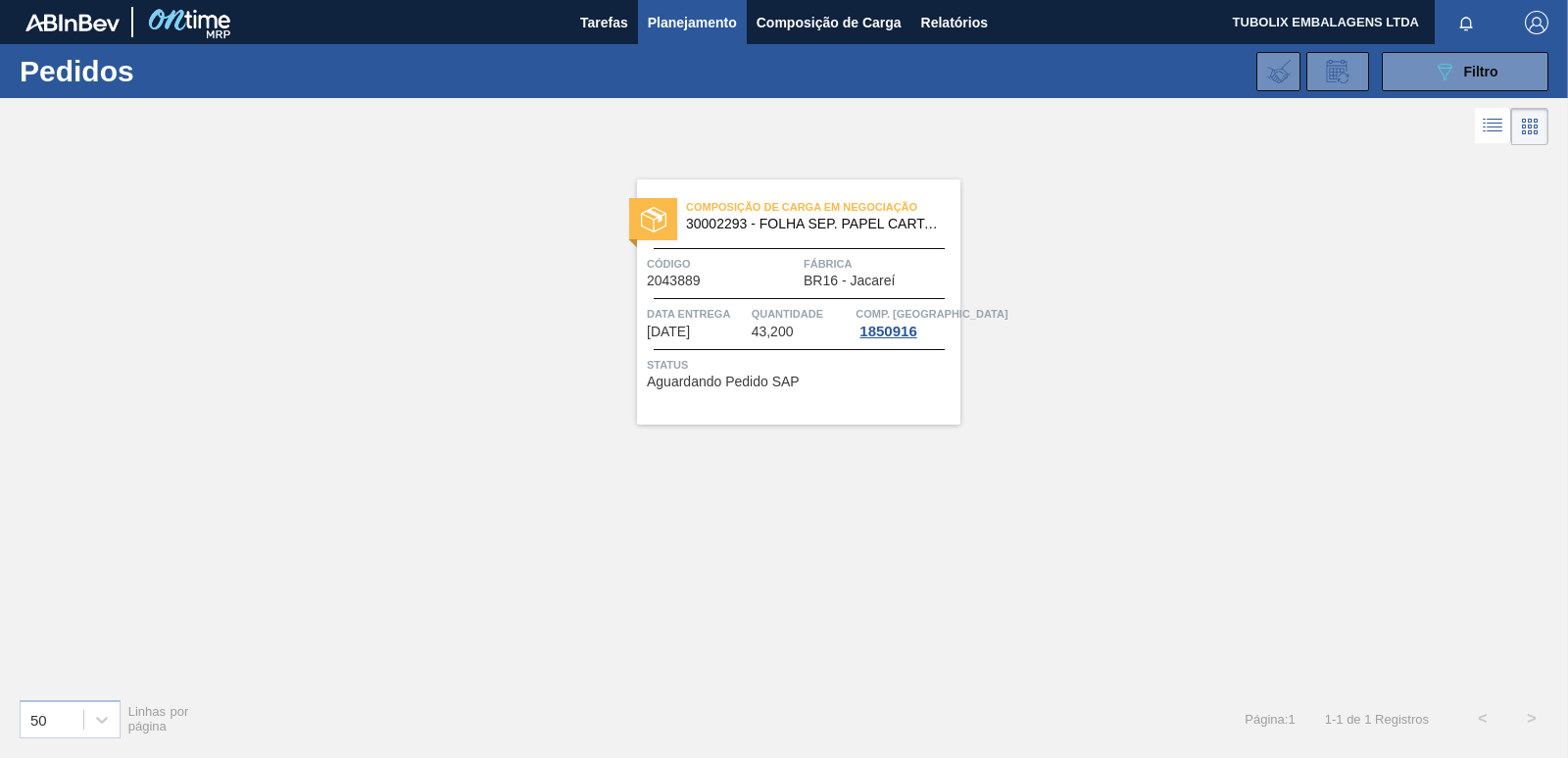
click at [798, 280] on div "Código 2043889 Fábrica BR16 - Jacareí" at bounding box center [798, 271] width 324 height 35
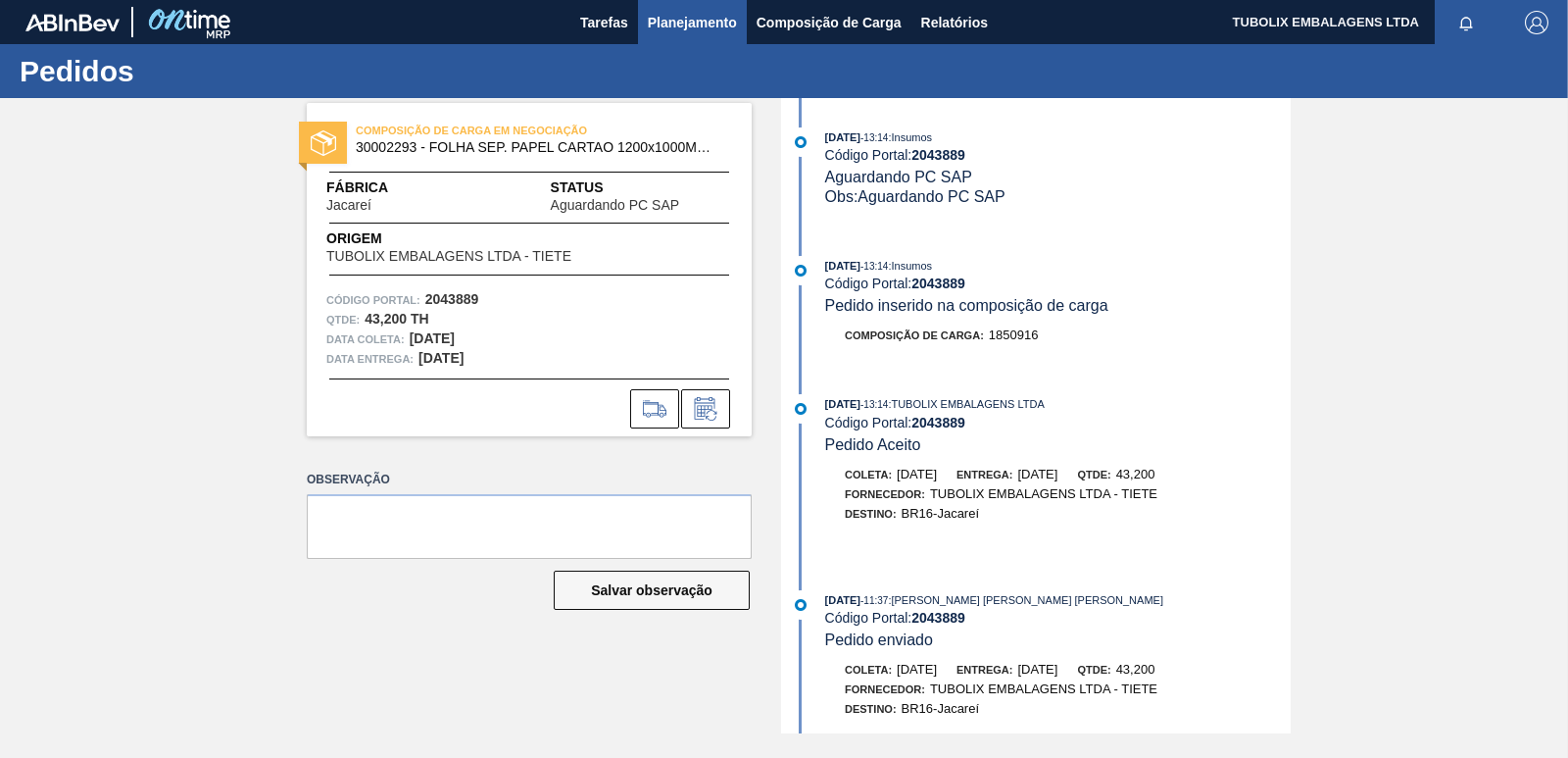
click at [694, 22] on span "Planejamento" at bounding box center [692, 23] width 89 height 24
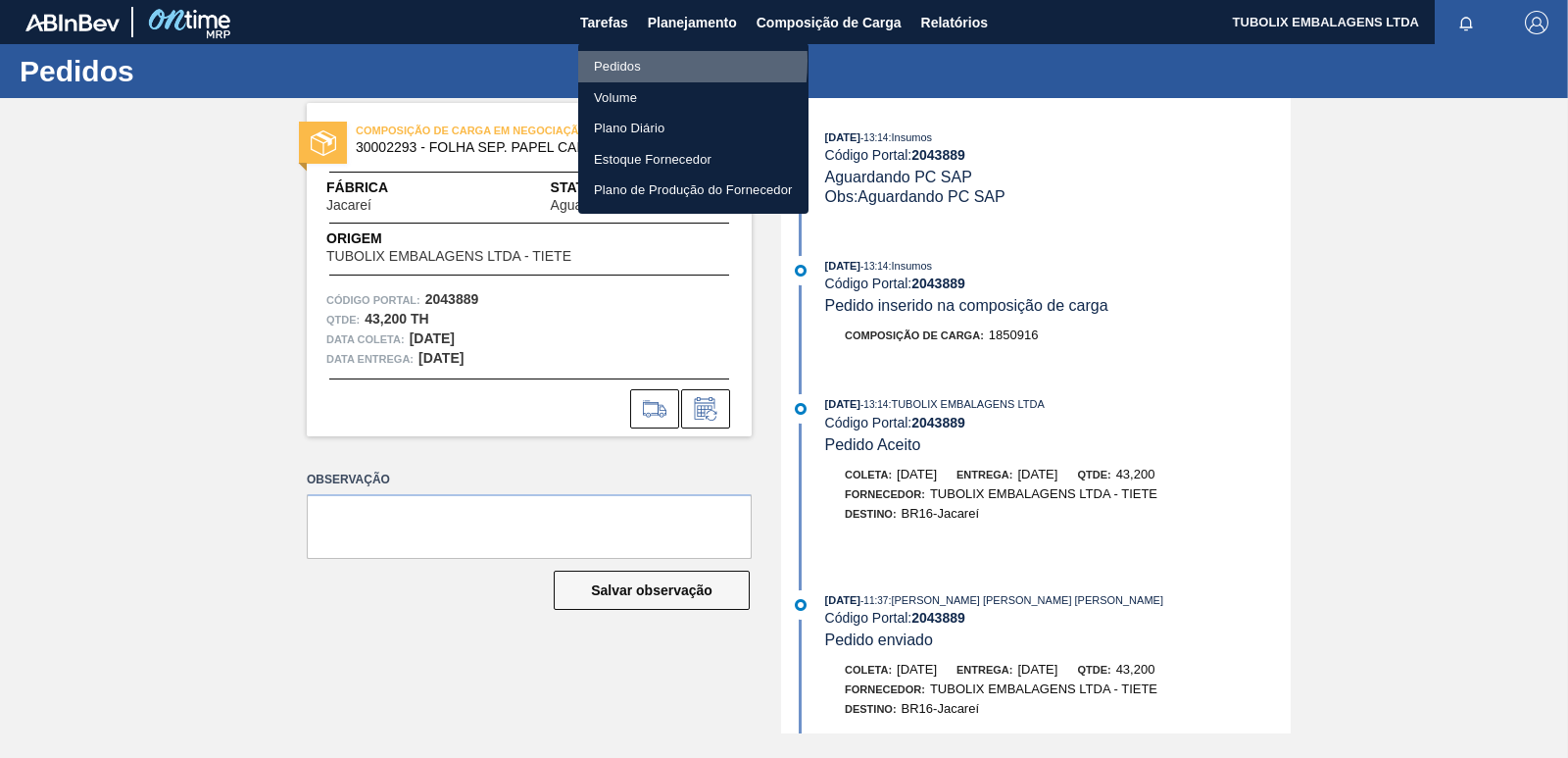
click at [606, 60] on li "Pedidos" at bounding box center [693, 66] width 231 height 32
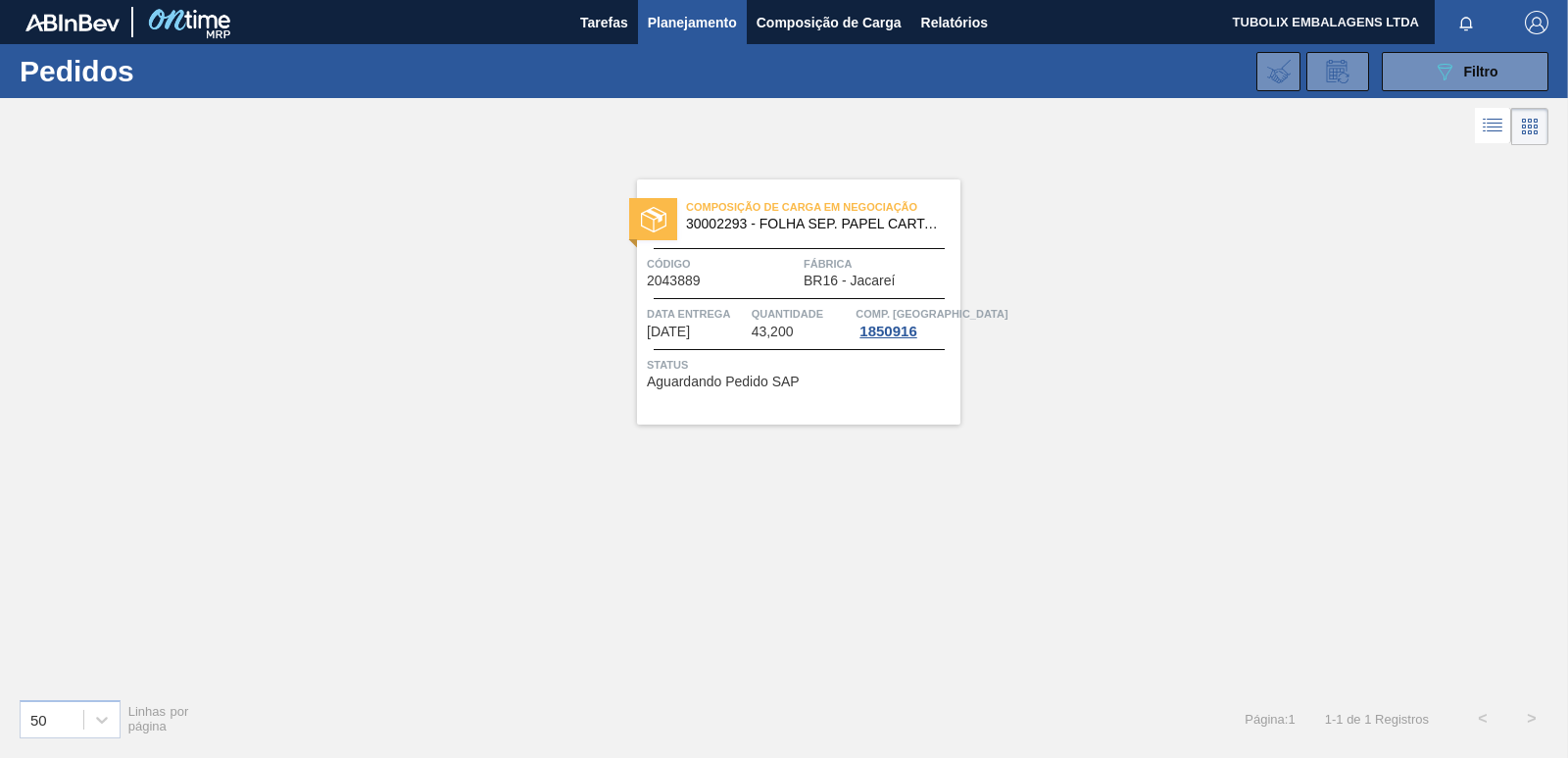
click at [669, 25] on span "Planejamento" at bounding box center [692, 23] width 89 height 24
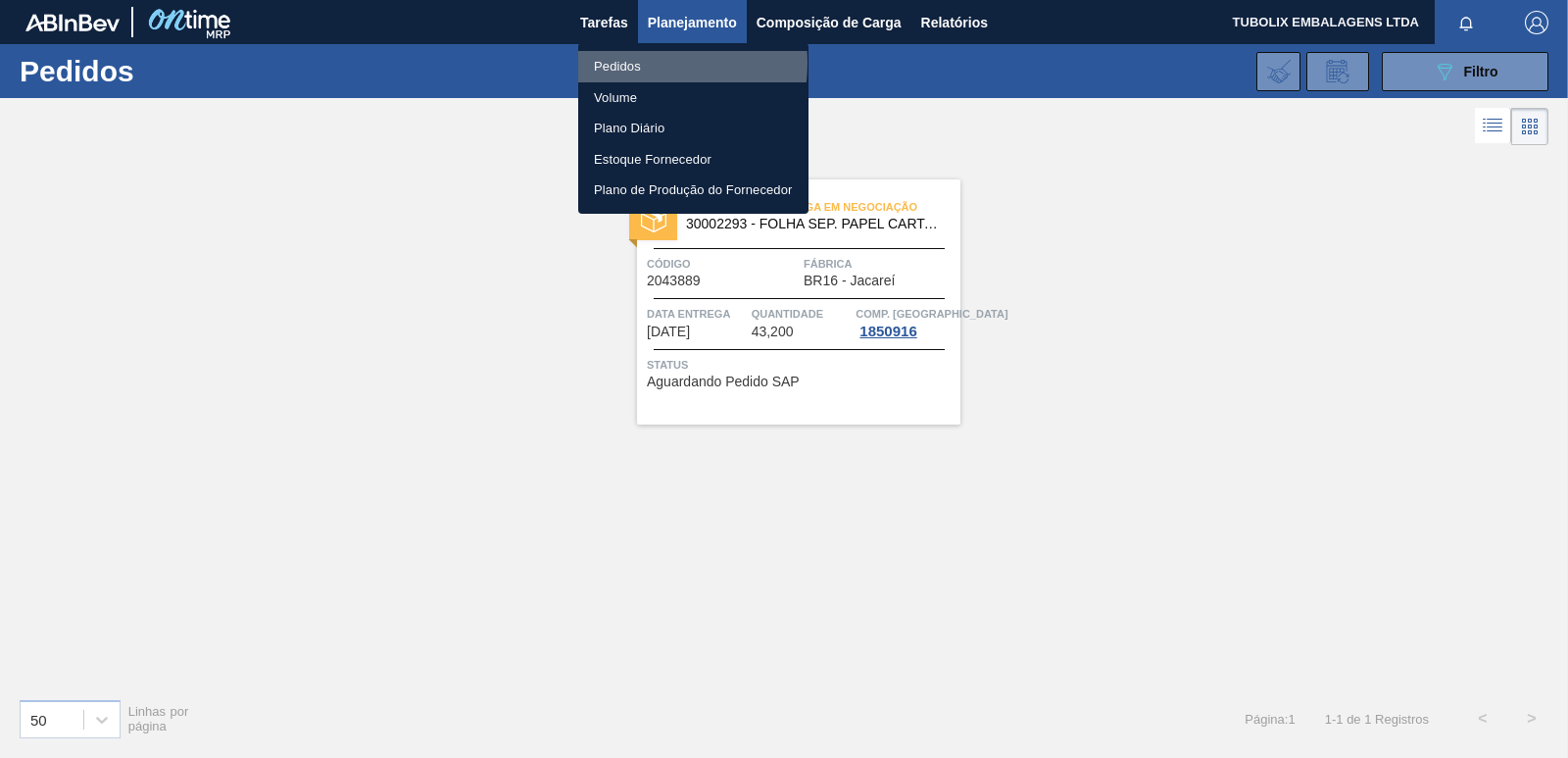
click at [632, 62] on li "Pedidos" at bounding box center [693, 66] width 231 height 32
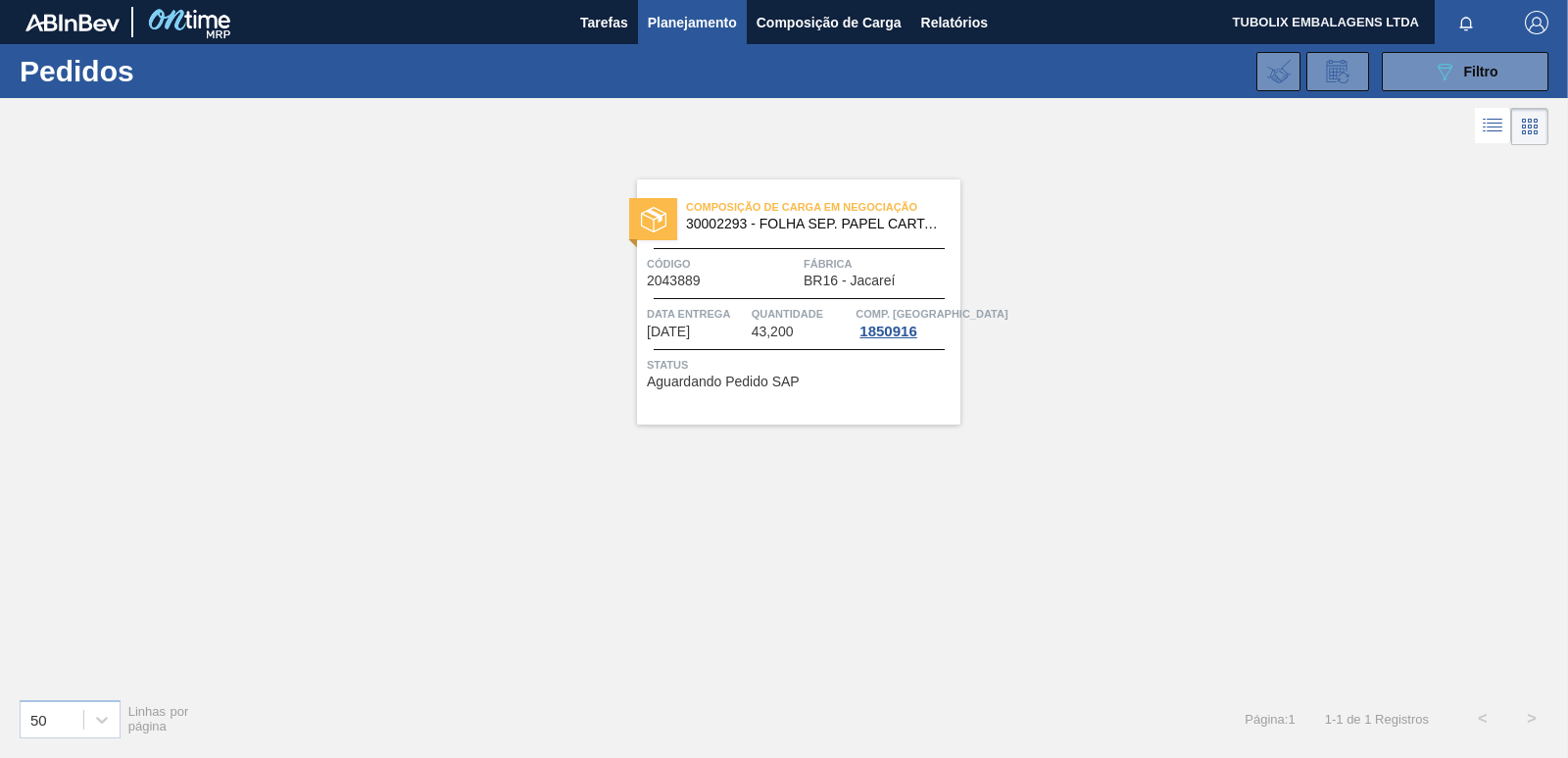
click at [943, 294] on div "Composição de Carga em Negociação 30002293 - FOLHA SEP. PAPEL CARTAO 1200x1000M…" at bounding box center [798, 301] width 324 height 245
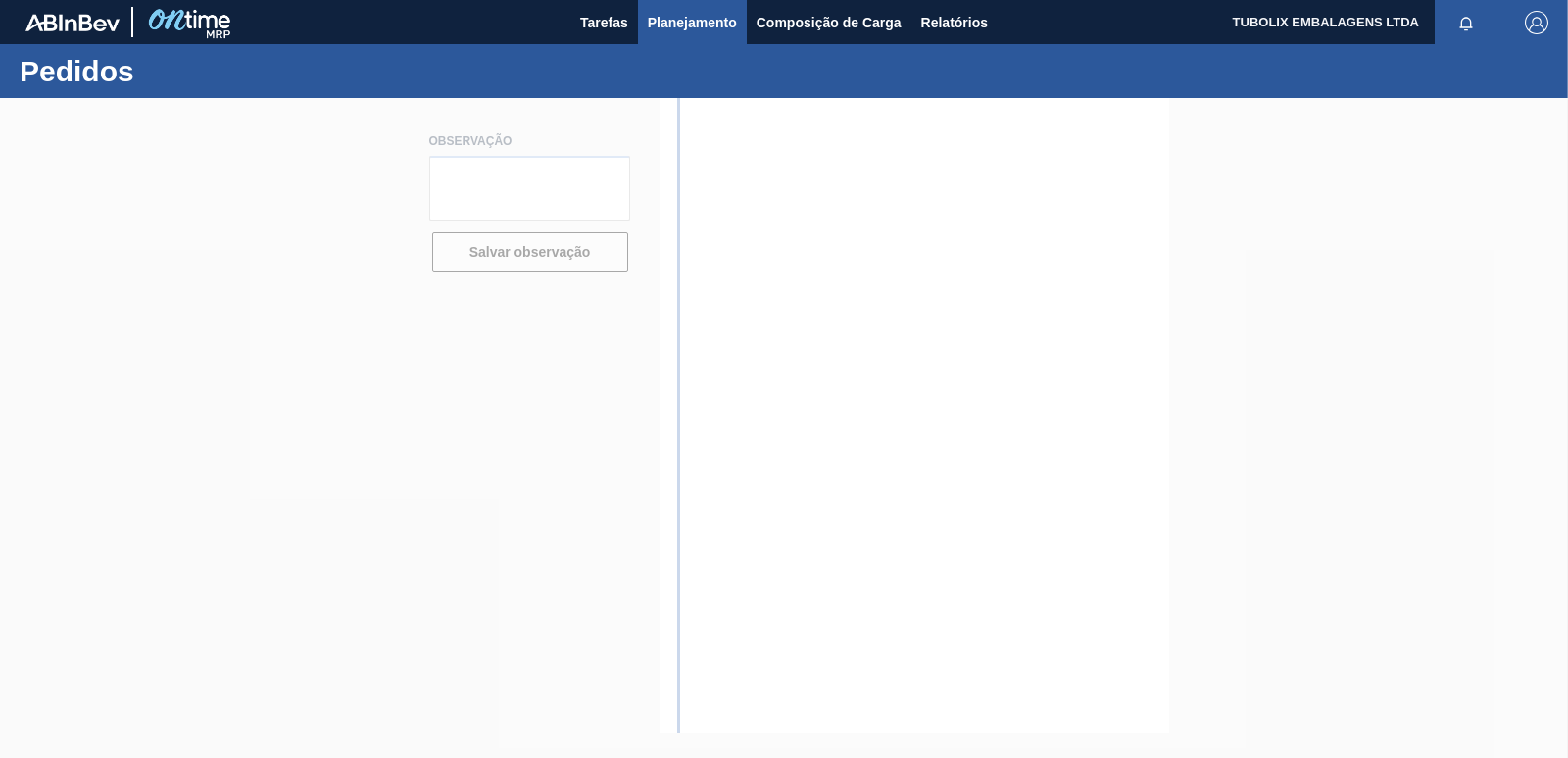
click at [678, 16] on span "Planejamento" at bounding box center [692, 23] width 89 height 24
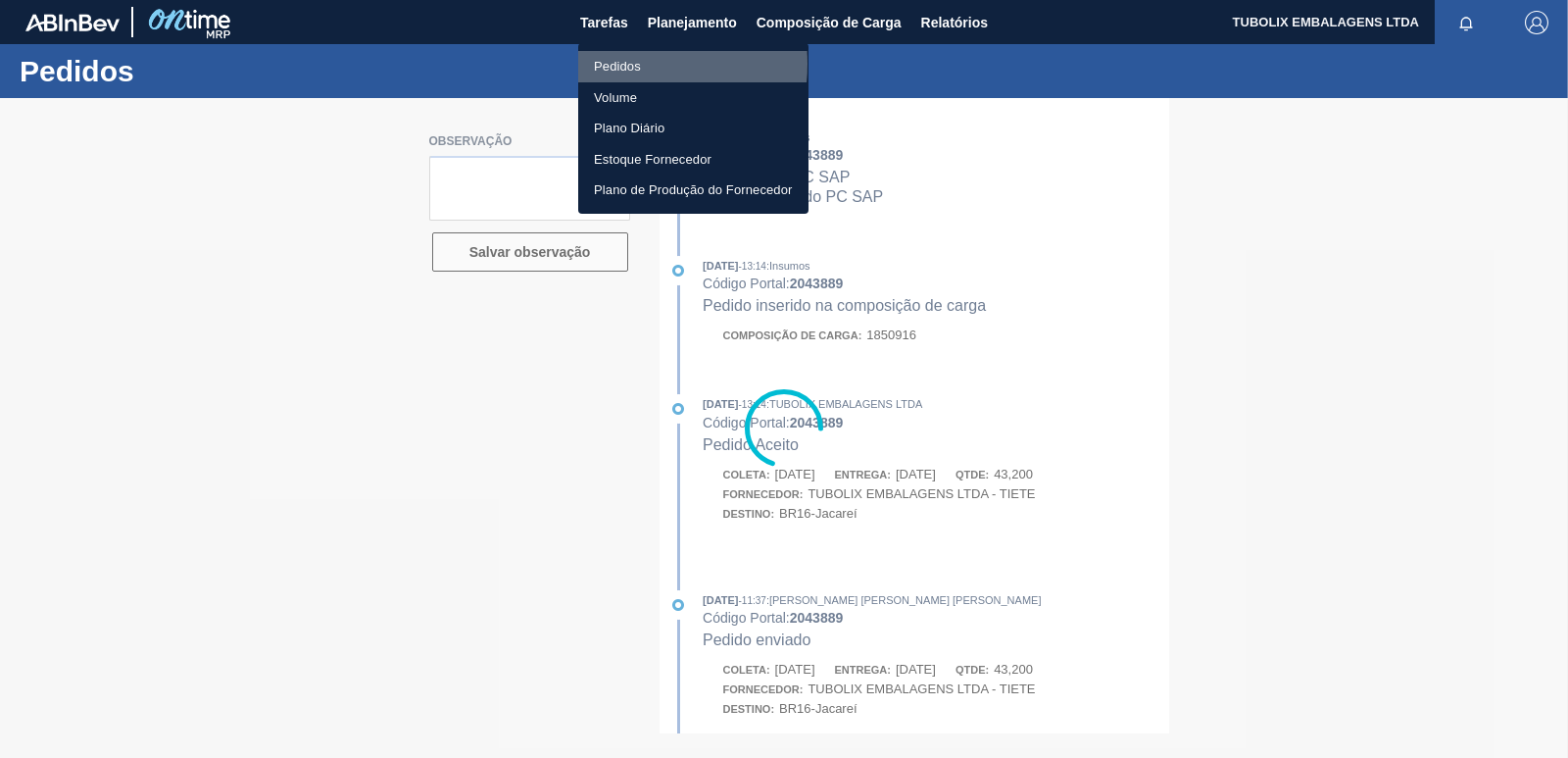
click at [625, 63] on li "Pedidos" at bounding box center [693, 66] width 231 height 32
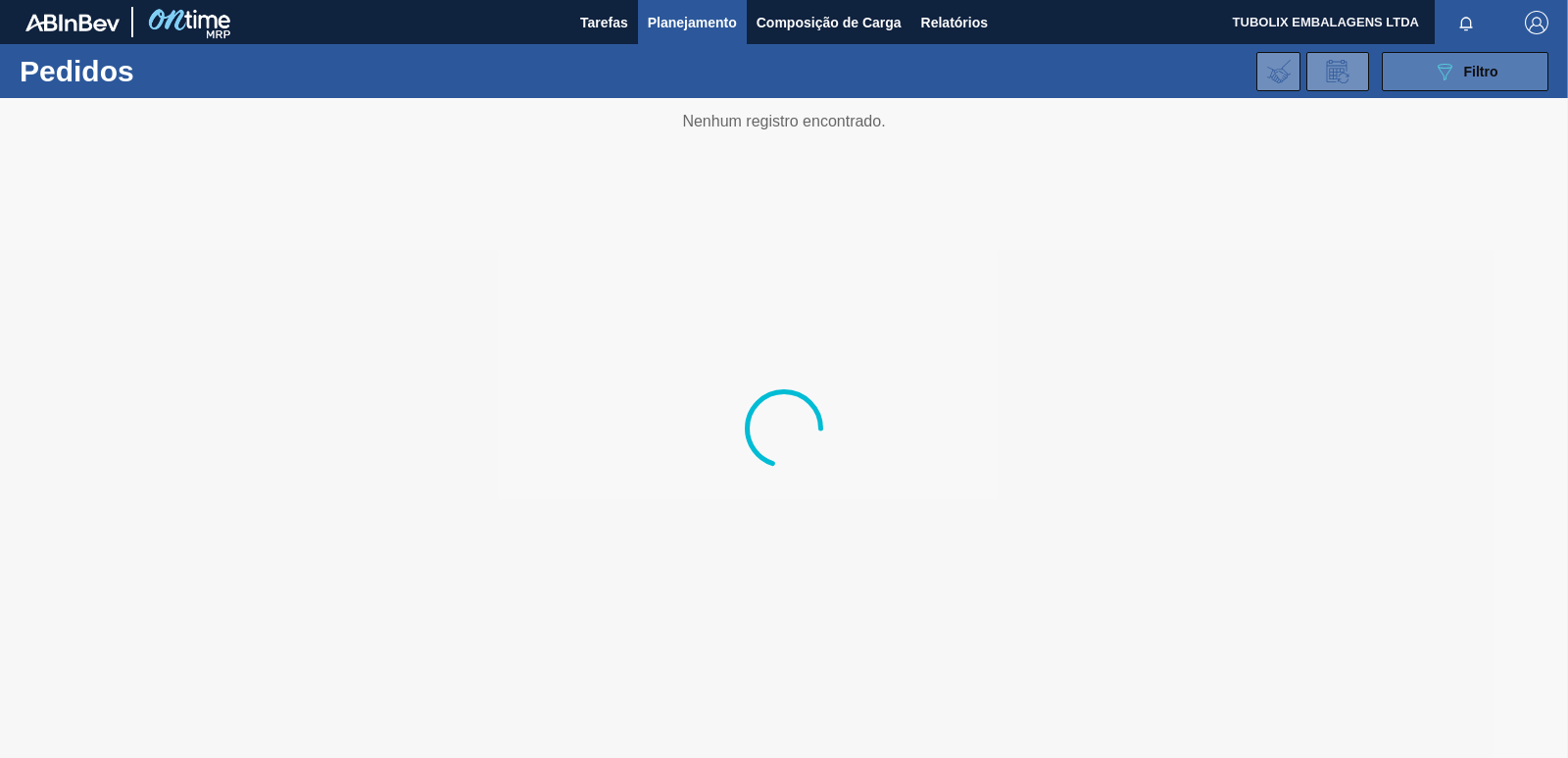
click at [1490, 69] on span "Filtro" at bounding box center [1481, 71] width 35 height 16
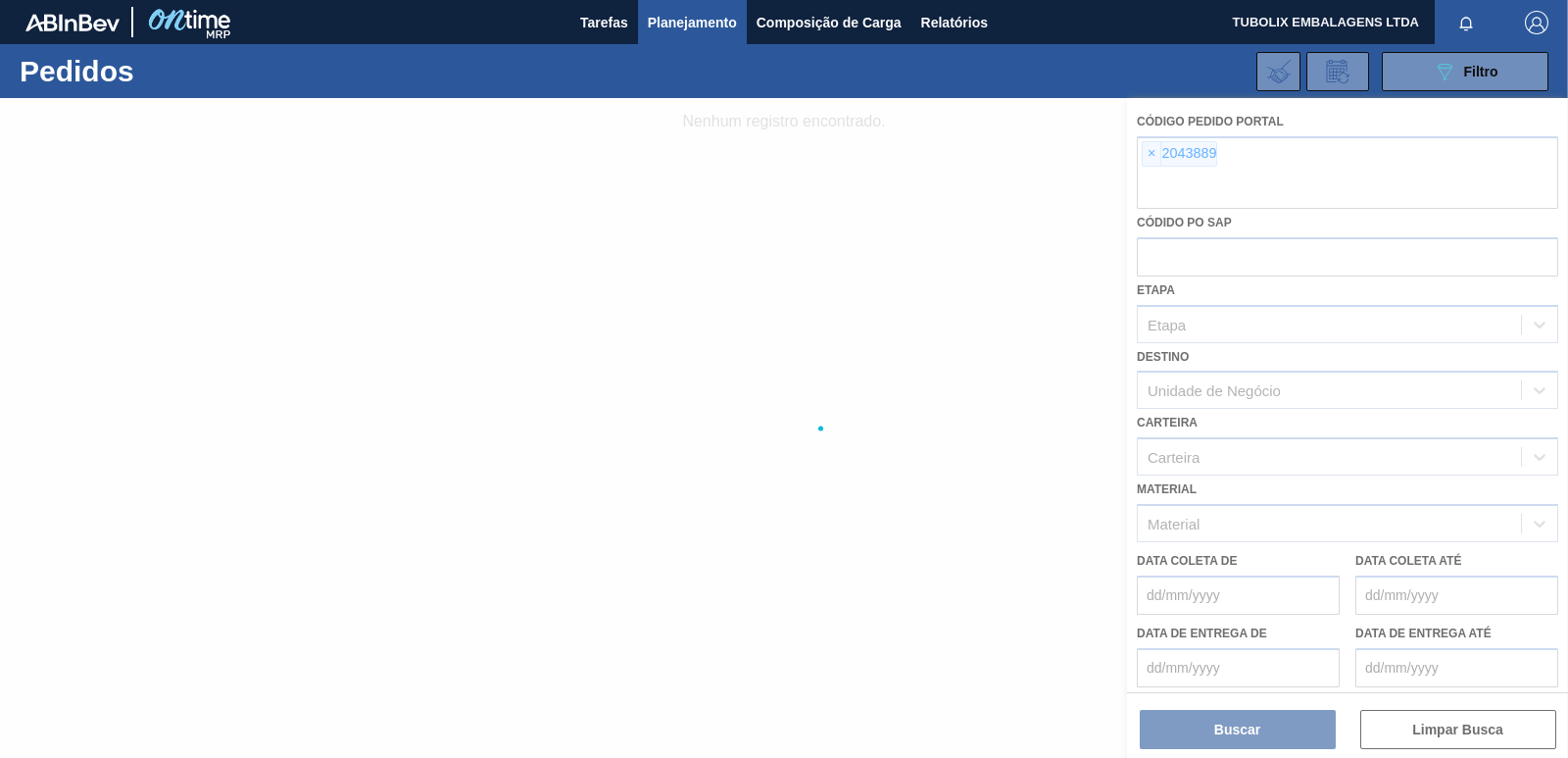
click at [1147, 155] on div at bounding box center [784, 428] width 1568 height 660
click at [1148, 153] on div at bounding box center [784, 428] width 1568 height 660
click at [1182, 723] on div at bounding box center [784, 428] width 1568 height 660
click at [1149, 156] on div at bounding box center [784, 428] width 1568 height 660
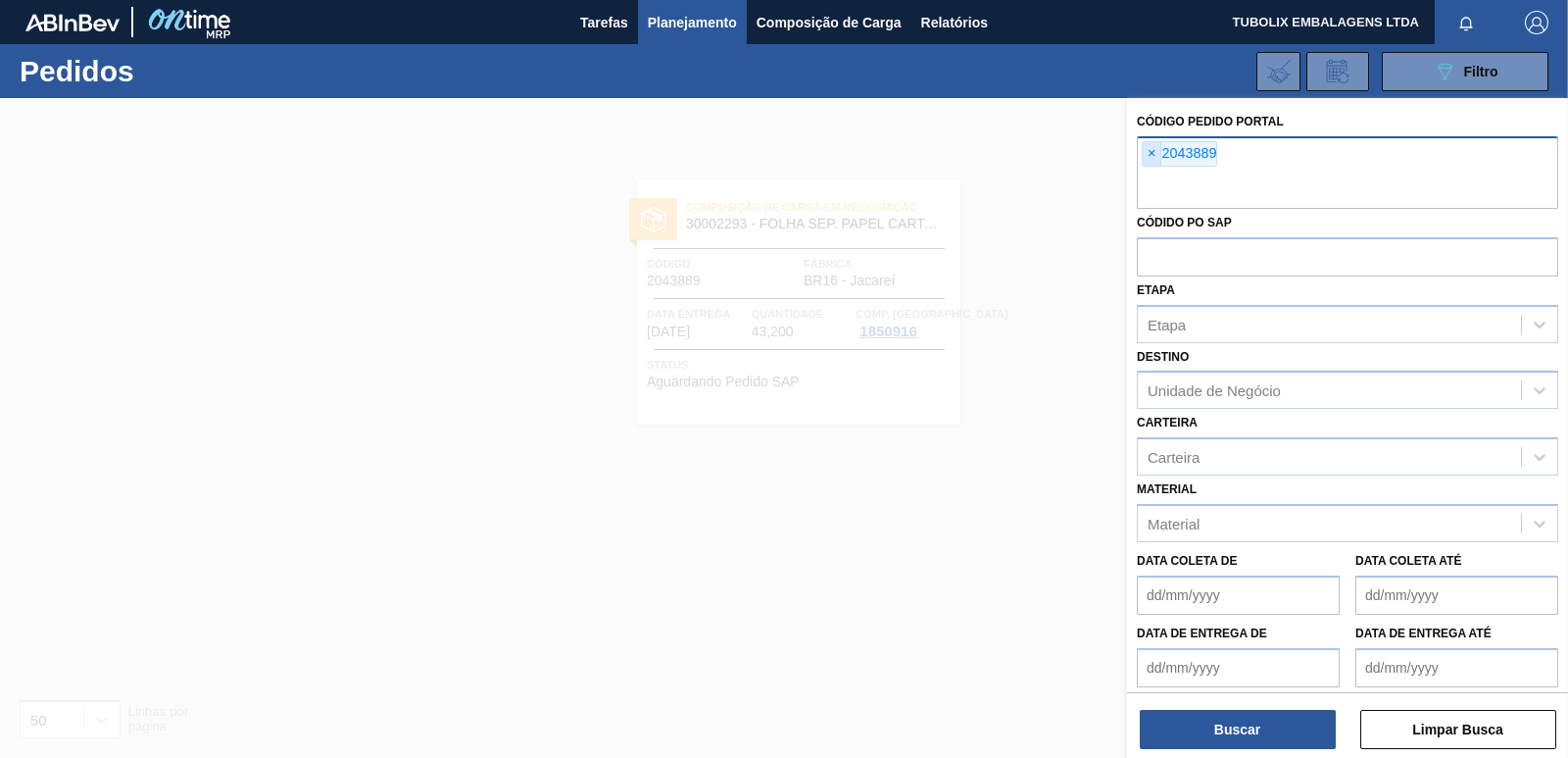
click at [1153, 152] on span "×" at bounding box center [1152, 154] width 19 height 24
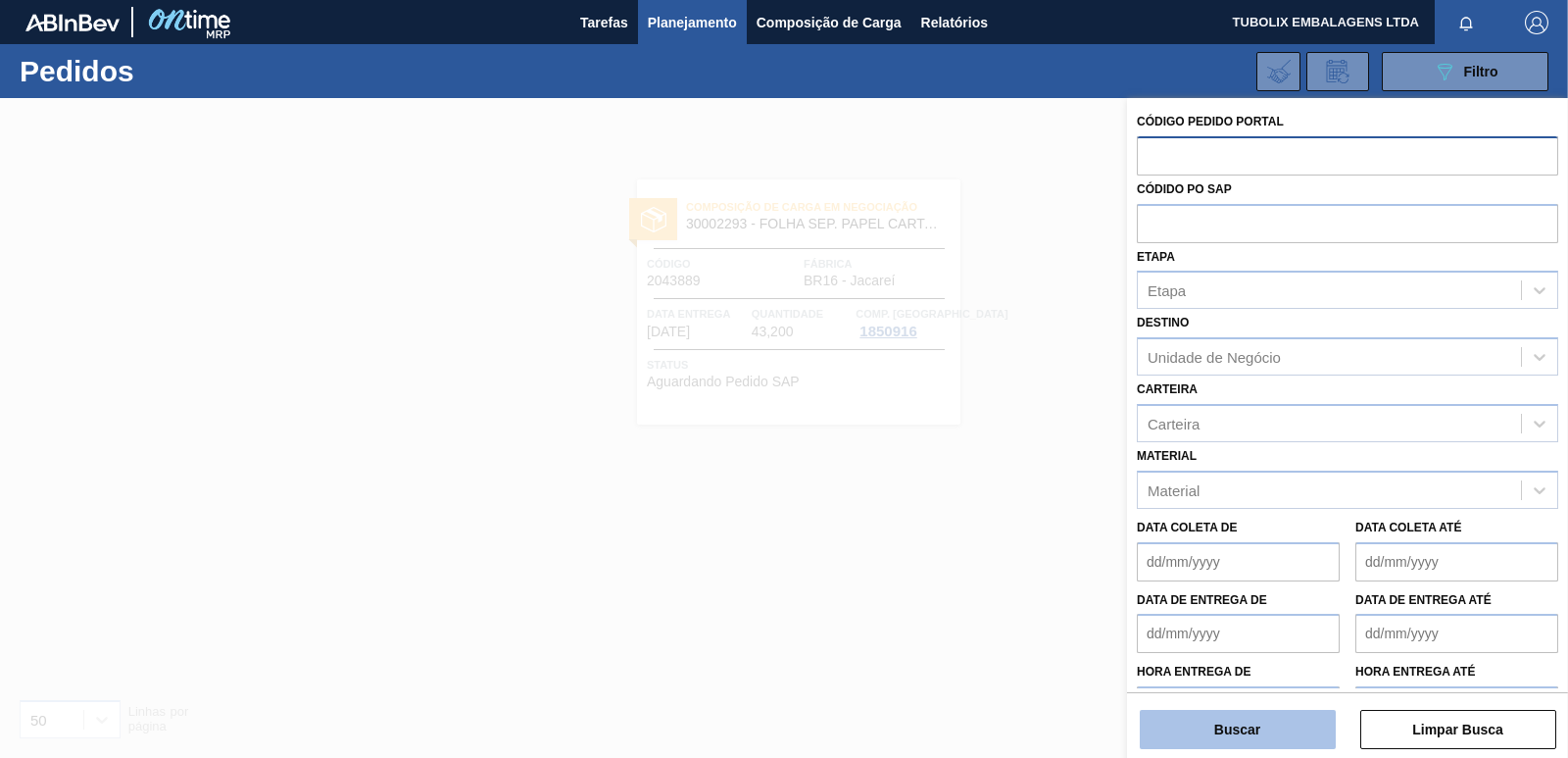
click at [1245, 736] on button "Buscar" at bounding box center [1238, 729] width 196 height 40
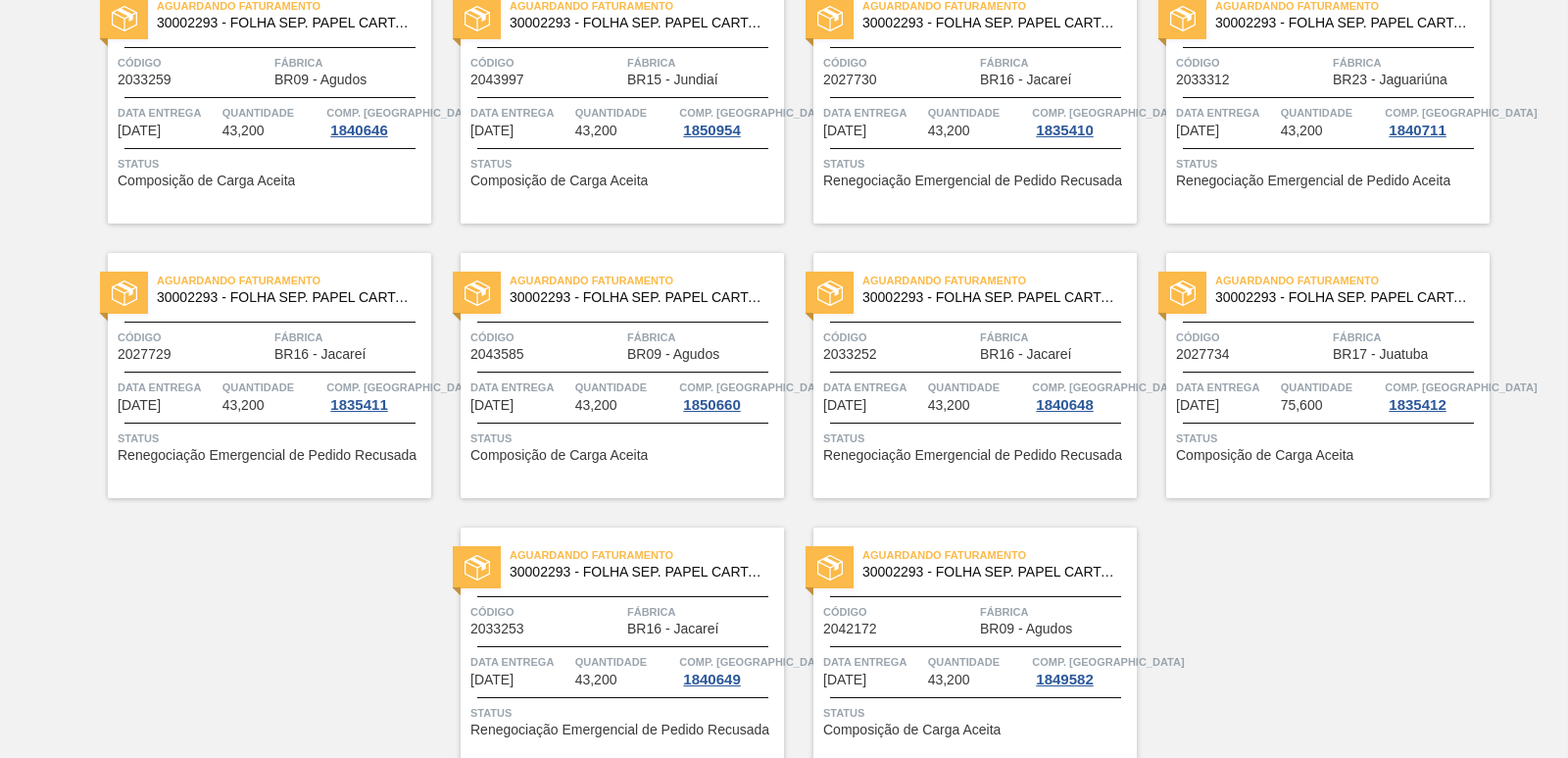
scroll to position [2935, 0]
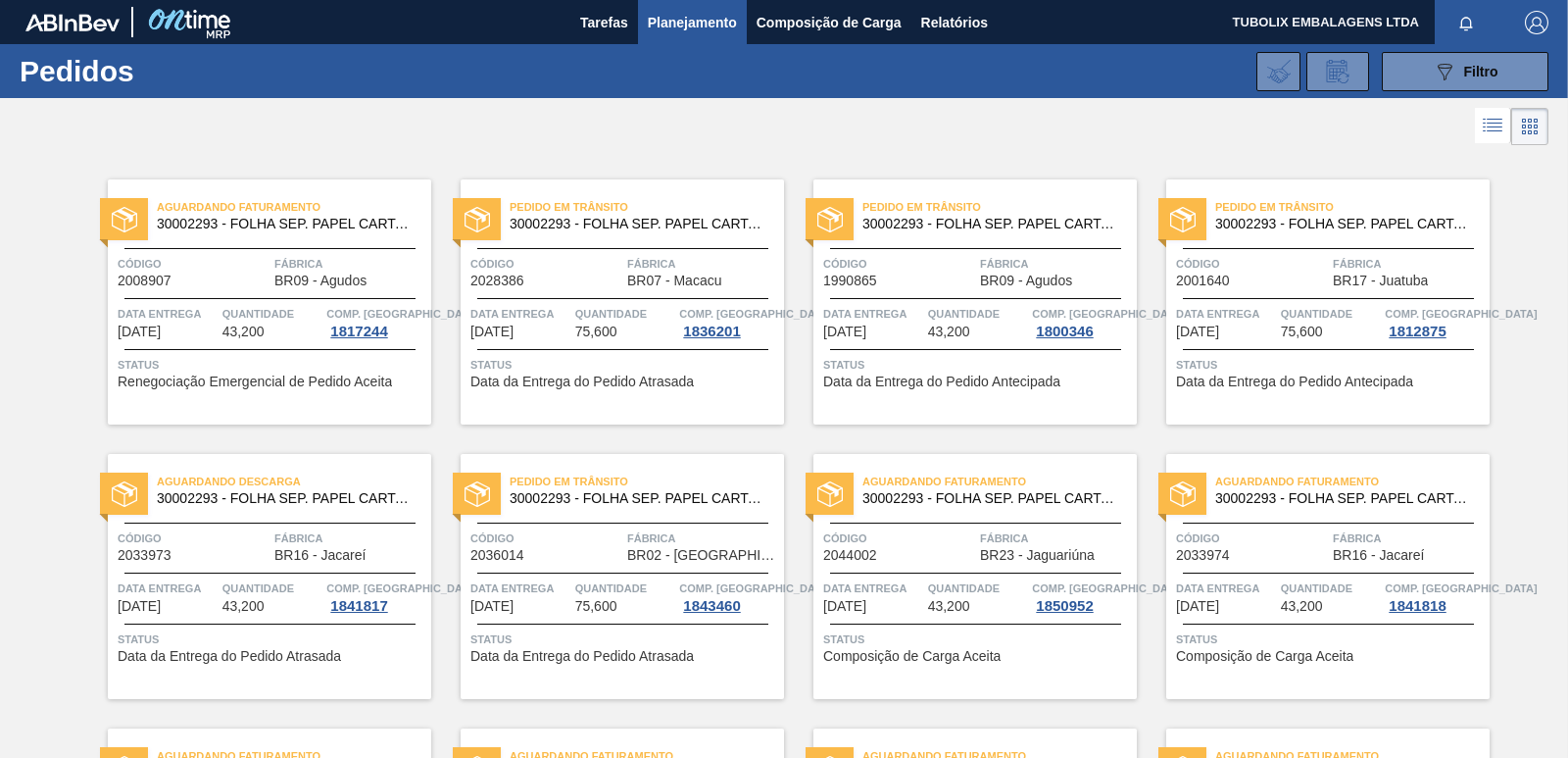
drag, startPoint x: 1531, startPoint y: 14, endPoint x: 1447, endPoint y: 157, distance: 165.8
click at [1531, 15] on img "button" at bounding box center [1537, 23] width 24 height 24
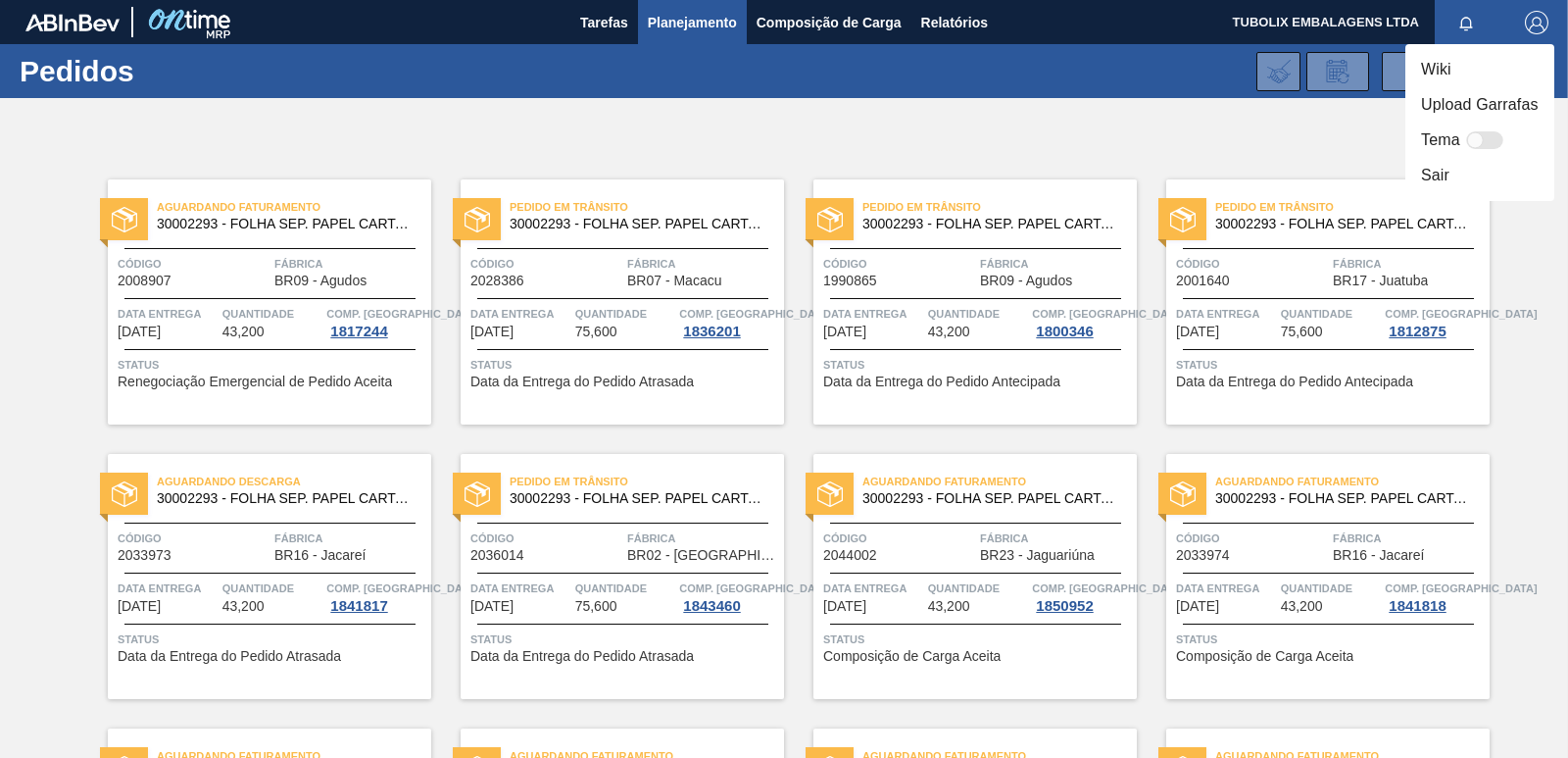
click at [1417, 175] on li "Sair" at bounding box center [1480, 175] width 149 height 36
